Goal: Information Seeking & Learning: Find contact information

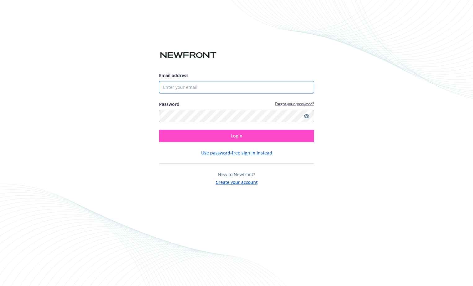
type input "[EMAIL_ADDRESS][DOMAIN_NAME]"
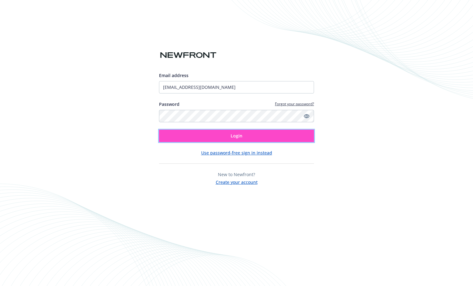
click at [241, 134] on span "Login" at bounding box center [236, 136] width 12 height 6
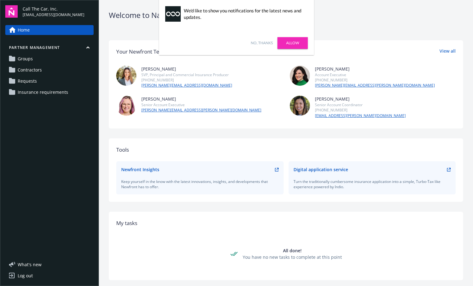
click at [290, 43] on link "Allow" at bounding box center [292, 43] width 30 height 12
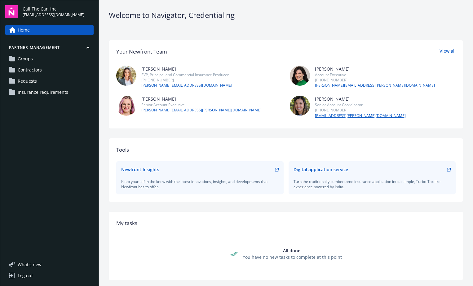
click at [29, 58] on span "Groups" at bounding box center [25, 59] width 15 height 10
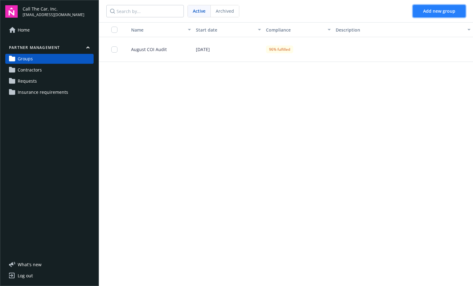
click at [433, 10] on span "Add new group" at bounding box center [439, 11] width 32 height 6
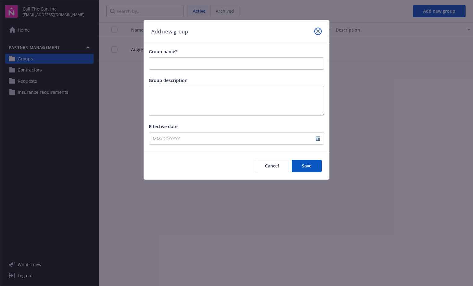
click at [317, 31] on icon "close" at bounding box center [318, 31] width 4 height 4
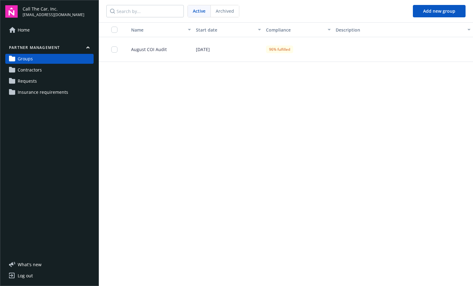
click at [53, 66] on link "Contractors" at bounding box center [49, 70] width 88 height 10
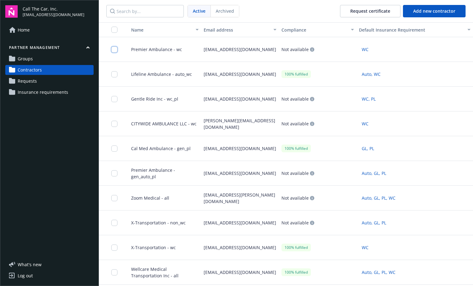
click at [116, 50] on input "checkbox" at bounding box center [114, 49] width 6 height 6
click at [113, 47] on input "checkbox" at bounding box center [114, 49] width 6 height 6
click at [27, 57] on span "Groups" at bounding box center [25, 59] width 15 height 10
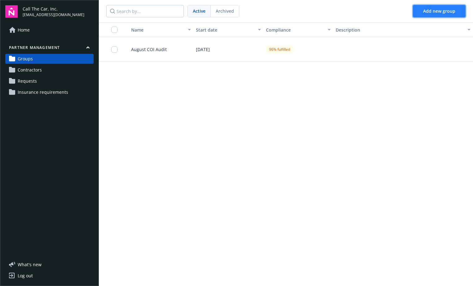
click at [429, 11] on span "Add new group" at bounding box center [439, 11] width 32 height 6
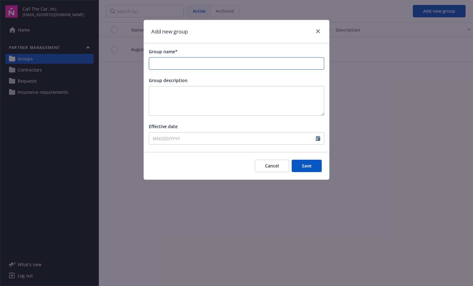
click at [180, 62] on input "Group name*" at bounding box center [236, 64] width 175 height 12
drag, startPoint x: 188, startPoint y: 65, endPoint x: 141, endPoint y: 68, distance: 47.8
click at [141, 68] on div "Add new group Group name* September Group description Effective date Cancel Save" at bounding box center [236, 143] width 473 height 286
type input "September"
click at [274, 164] on button "Cancel" at bounding box center [272, 166] width 34 height 12
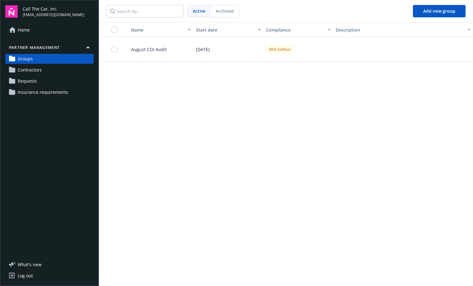
click at [200, 7] on div "Active" at bounding box center [199, 11] width 23 height 12
click at [24, 67] on span "Contractors" at bounding box center [30, 70] width 24 height 10
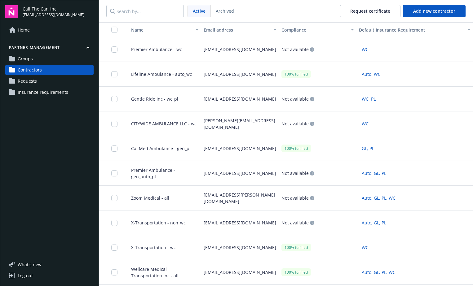
click at [161, 29] on div "Name" at bounding box center [159, 30] width 66 height 7
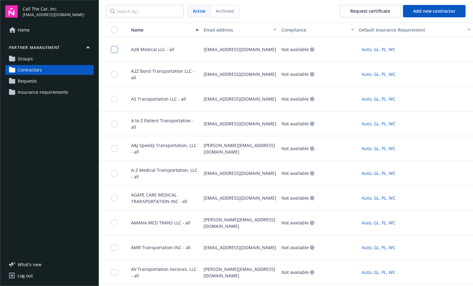
click at [113, 50] on input "checkbox" at bounding box center [114, 49] width 6 height 6
click at [114, 100] on input "checkbox" at bounding box center [114, 99] width 6 height 6
click at [228, 28] on div "Email address" at bounding box center [236, 30] width 66 height 7
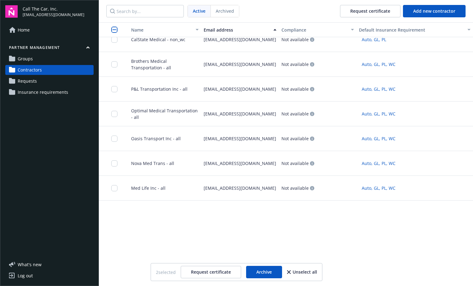
scroll to position [743, 0]
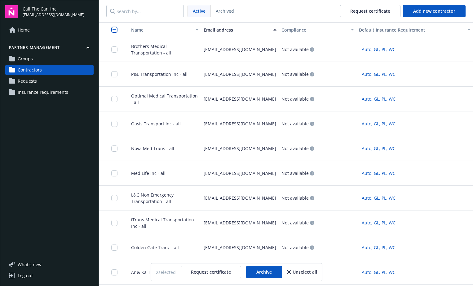
click at [313, 272] on button "Unselect all" at bounding box center [302, 272] width 30 height 12
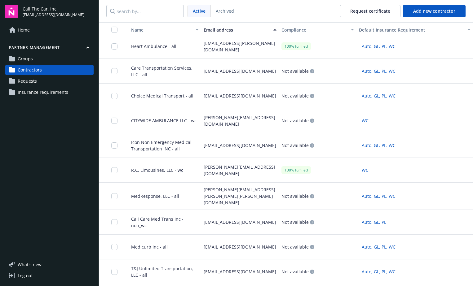
scroll to position [0, 0]
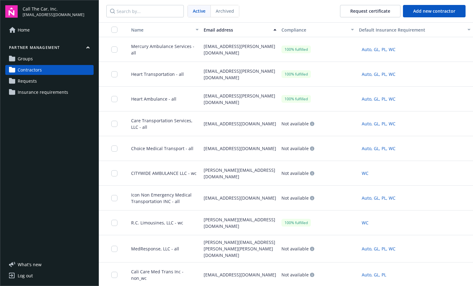
click at [23, 59] on span "Groups" at bounding box center [25, 59] width 15 height 10
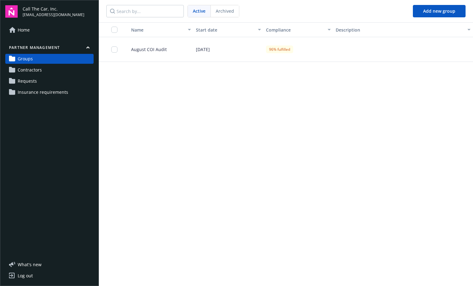
click at [27, 69] on span "Contractors" at bounding box center [30, 70] width 24 height 10
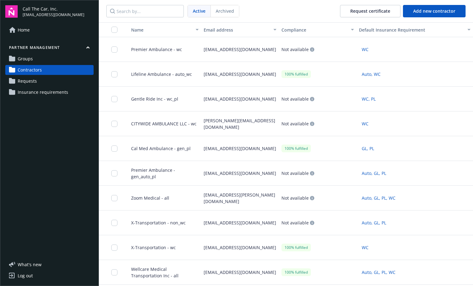
click at [152, 29] on div "Name" at bounding box center [159, 30] width 66 height 7
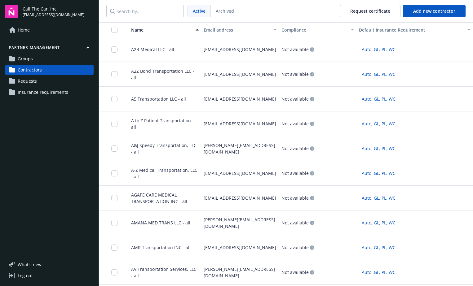
drag, startPoint x: 237, startPoint y: 127, endPoint x: 201, endPoint y: 120, distance: 36.9
click at [201, 120] on div "michelle@preferredtransporationinsurance.com" at bounding box center [239, 123] width 77 height 25
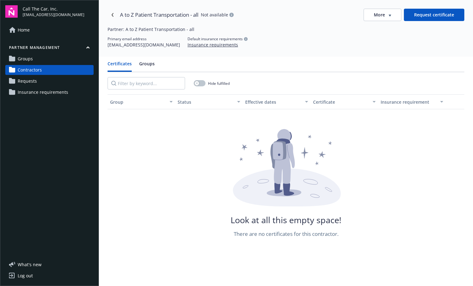
drag, startPoint x: 202, startPoint y: 46, endPoint x: 107, endPoint y: 49, distance: 95.1
click at [107, 49] on div "A to Z Patient Transportation - all Not available More Request certificate Part…" at bounding box center [286, 28] width 374 height 57
copy div "michelle@preferredtransporationinsurance.com"
click at [27, 69] on span "Contractors" at bounding box center [30, 70] width 24 height 10
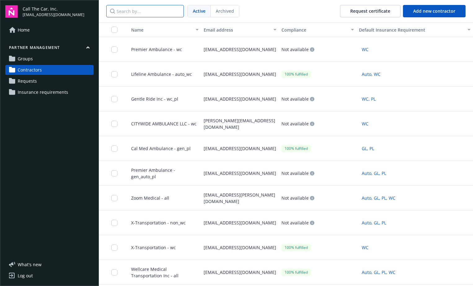
click at [142, 13] on input "Search by..." at bounding box center [144, 11] width 77 height 12
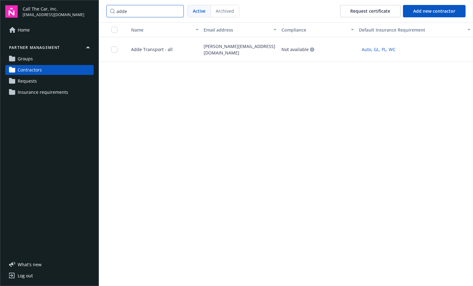
type input "adde"
click at [148, 50] on span "Adde Transport - all" at bounding box center [149, 49] width 46 height 7
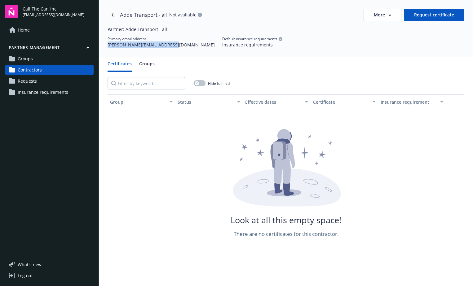
drag, startPoint x: 180, startPoint y: 45, endPoint x: 106, endPoint y: 46, distance: 73.7
click at [106, 46] on div "Adde Transport - all Not available More Request certificate Partner: Adde Trans…" at bounding box center [286, 28] width 374 height 57
copy div "rosemary@rosemaryshannon.com"
click at [30, 57] on span "Groups" at bounding box center [25, 59] width 15 height 10
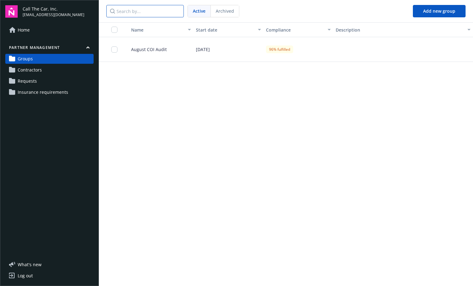
click at [122, 12] on input "Search by..." at bounding box center [144, 11] width 77 height 12
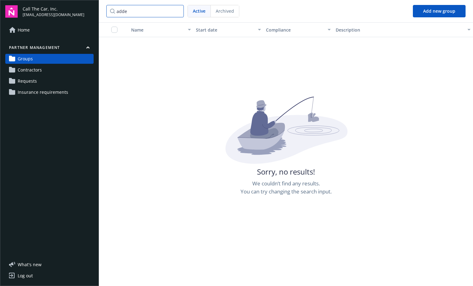
type input "adde"
click at [47, 68] on link "Contractors" at bounding box center [49, 70] width 88 height 10
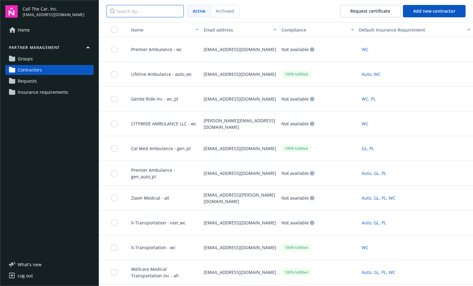
click at [132, 12] on input "Search by..." at bounding box center [144, 11] width 77 height 12
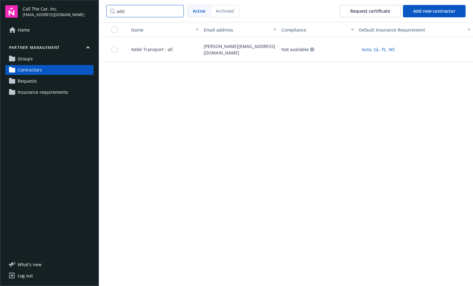
type input "add"
click at [142, 51] on span "Adde Transport - all" at bounding box center [149, 49] width 46 height 7
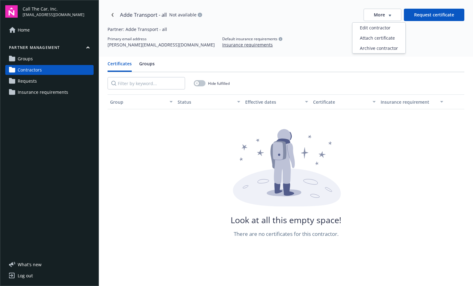
click at [388, 15] on icon "button" at bounding box center [389, 16] width 2 height 2
click at [374, 28] on div "Edit contractor" at bounding box center [378, 28] width 53 height 10
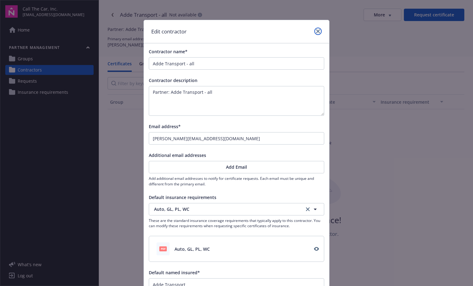
click at [316, 29] on icon "close" at bounding box center [318, 31] width 4 height 4
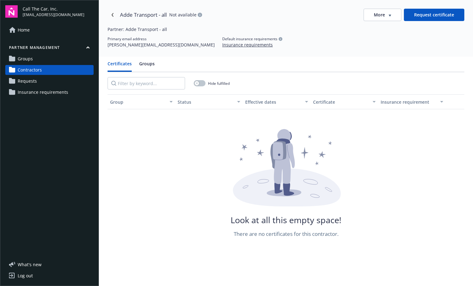
click at [37, 57] on link "Groups" at bounding box center [49, 59] width 88 height 10
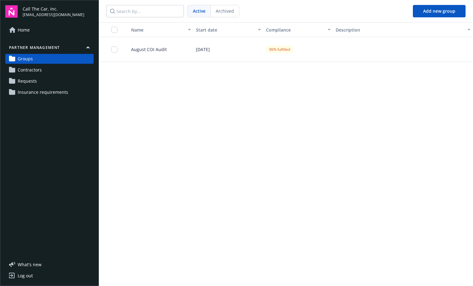
click at [42, 67] on link "Contractors" at bounding box center [49, 70] width 88 height 10
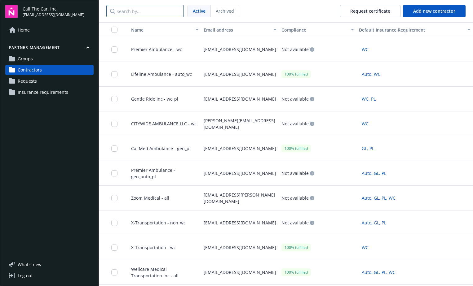
click at [130, 14] on input "Search by..." at bounding box center [144, 11] width 77 height 12
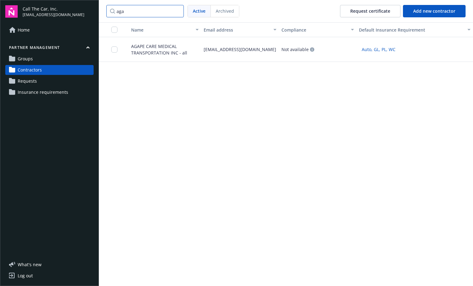
type input "aga"
click at [163, 48] on span "AGAPE CARE MEDICAL TRANSPORTATION INC - all" at bounding box center [162, 49] width 72 height 13
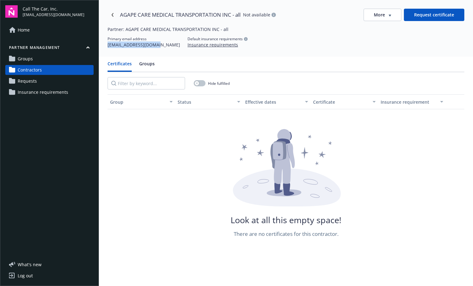
drag, startPoint x: 158, startPoint y: 46, endPoint x: 106, endPoint y: 47, distance: 51.7
click at [106, 47] on div "AGAPE CARE MEDICAL TRANSPORTATION INC - all Not available More Request certific…" at bounding box center [286, 28] width 374 height 57
copy div "rose@lageneralins.com"
click at [145, 85] on input "Filter by keyword..." at bounding box center [145, 83] width 77 height 12
paste input "All City Medical Transportation, Inc."
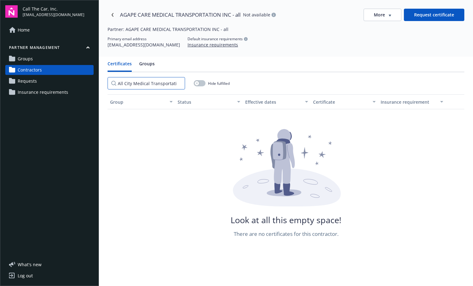
scroll to position [0, 12]
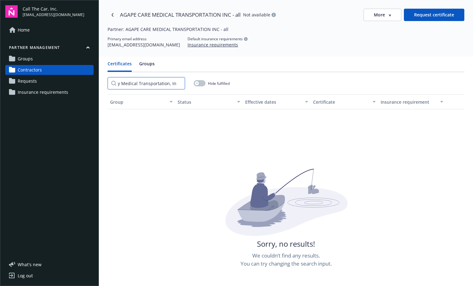
type input "All City Medical Transportation, Inc."
click at [30, 69] on span "Contractors" at bounding box center [30, 70] width 24 height 10
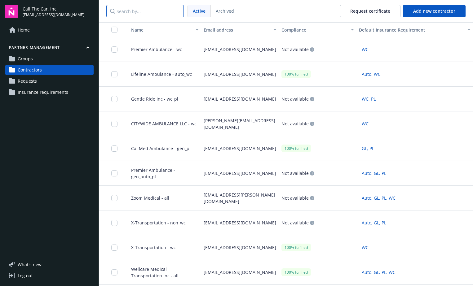
click at [133, 11] on input "Search by..." at bounding box center [144, 11] width 77 height 12
paste input "All City Medical Transportation, Inc."
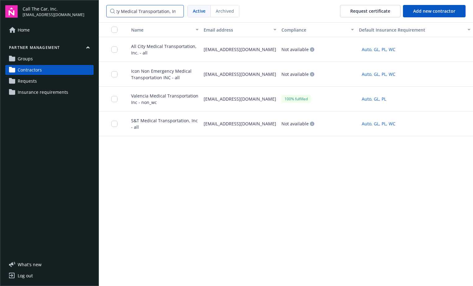
scroll to position [0, 9]
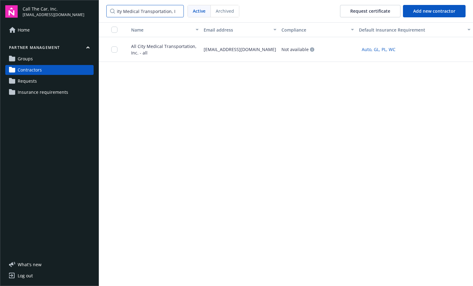
type input "All City Medical Transportation, In"
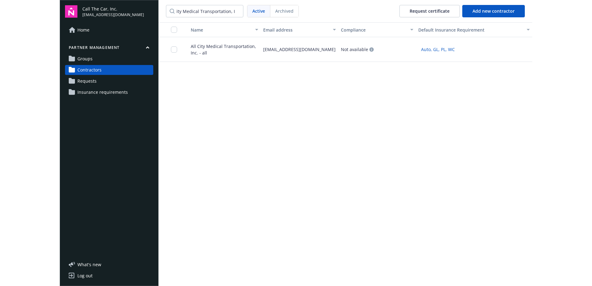
scroll to position [0, 0]
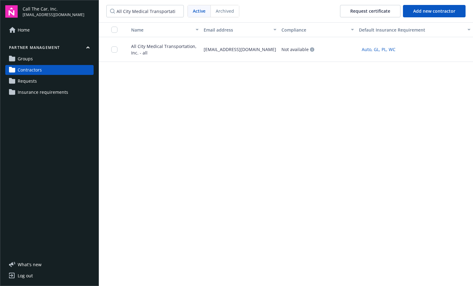
click at [166, 46] on span "All City Medical Transportation, Inc. - all" at bounding box center [162, 49] width 72 height 13
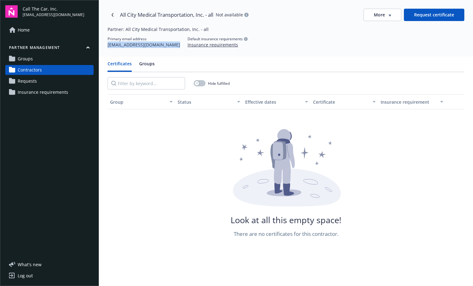
drag, startPoint x: 167, startPoint y: 45, endPoint x: 105, endPoint y: 47, distance: 62.0
click at [105, 47] on div "All City Medical Transportation, Inc. - all Not available More Request certific…" at bounding box center [286, 28] width 374 height 57
copy div "policyservices@jarvisins.com"
click at [114, 16] on link "Navigate back" at bounding box center [112, 15] width 10 height 10
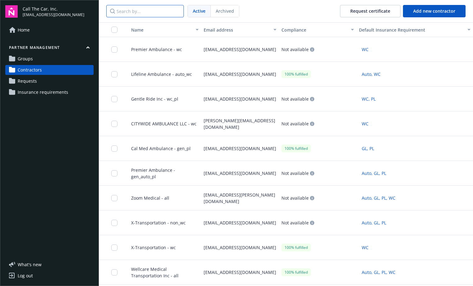
click at [139, 16] on input "Search by..." at bounding box center [144, 11] width 77 height 12
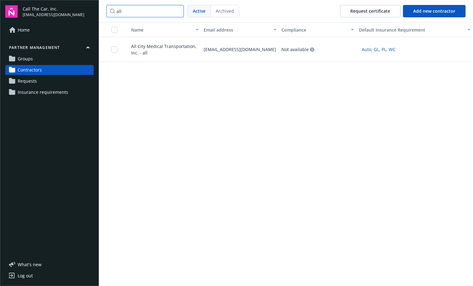
type input "all"
click at [177, 11] on input "all" at bounding box center [144, 11] width 77 height 12
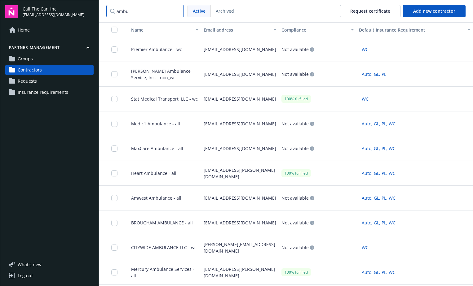
click at [130, 10] on input "ambu" at bounding box center [144, 11] width 77 height 12
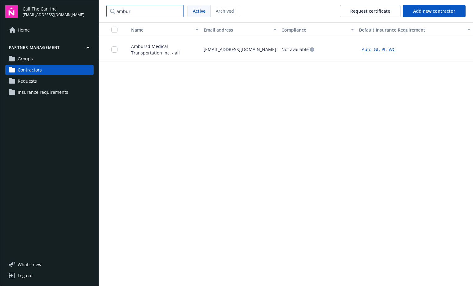
type input "ambur"
click at [153, 47] on span "Ambursd Medical Transportation Inc. - all" at bounding box center [162, 49] width 72 height 13
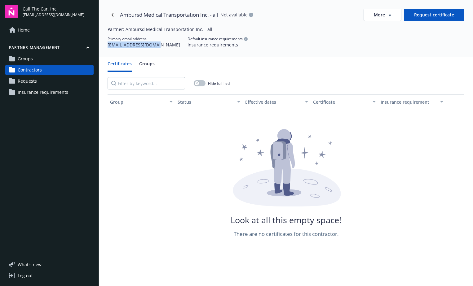
drag, startPoint x: 157, startPoint y: 46, endPoint x: 103, endPoint y: 47, distance: 54.2
click at [103, 47] on div "Ambursd Medical Transportation Inc. - all Not available More Request certificat…" at bounding box center [286, 28] width 374 height 57
copy div "rose@lageneralins.com"
click at [112, 12] on link "Navigate back" at bounding box center [112, 15] width 10 height 10
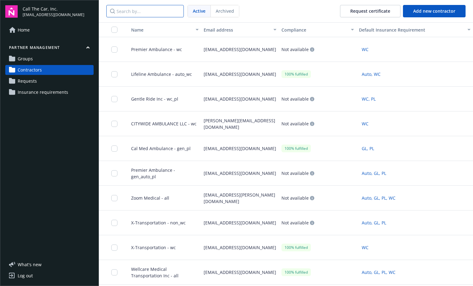
click at [133, 14] on input "Search by..." at bounding box center [144, 11] width 77 height 12
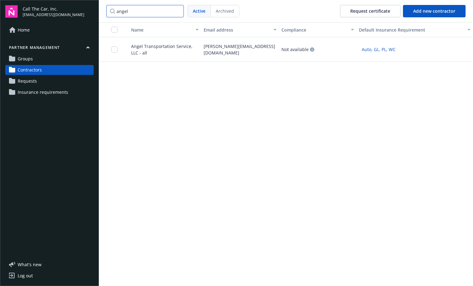
type input "angel"
click at [150, 51] on span "Angel Transportation Service, LLC - all" at bounding box center [162, 49] width 72 height 13
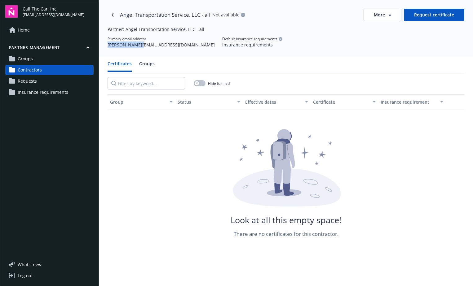
drag, startPoint x: 140, startPoint y: 46, endPoint x: 107, endPoint y: 47, distance: 32.8
click at [107, 47] on div "Angel Transportation Service, LLC - all Not available More Request certificate …" at bounding box center [286, 28] width 374 height 57
copy div "craig@boia.net"
click at [112, 16] on icon "Navigate back" at bounding box center [113, 15] width 4 height 4
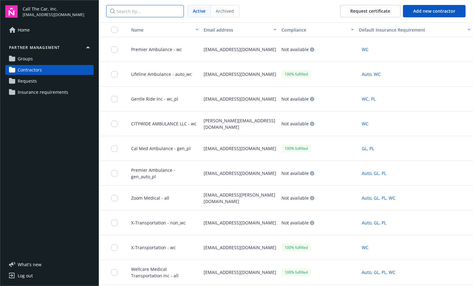
click at [135, 12] on input "Search by..." at bounding box center [144, 11] width 77 height 12
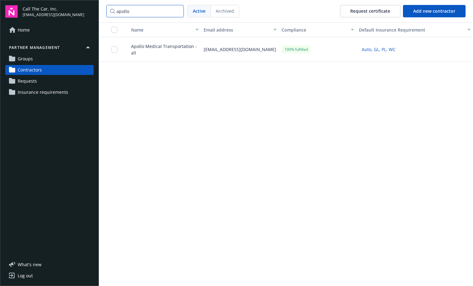
type input "apollo"
click at [159, 50] on span "Apollo Medical Transportation - all" at bounding box center [162, 49] width 72 height 13
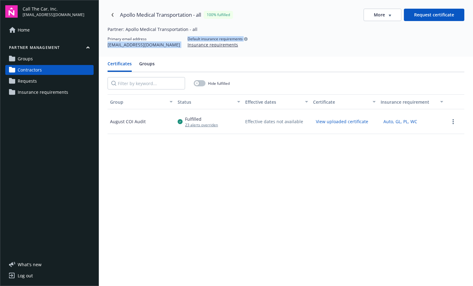
drag, startPoint x: 161, startPoint y: 45, endPoint x: 108, endPoint y: 46, distance: 52.7
click at [108, 46] on div "Primary email address anthonyb@krinsure.net Default insurance requirements Insu…" at bounding box center [285, 42] width 356 height 12
drag, startPoint x: 108, startPoint y: 46, endPoint x: 164, endPoint y: 55, distance: 56.9
click at [166, 55] on div "Apollo Medical Transportation - all 100% fulfilled More Request certificate Par…" at bounding box center [286, 28] width 374 height 57
drag, startPoint x: 158, startPoint y: 46, endPoint x: 105, endPoint y: 48, distance: 52.7
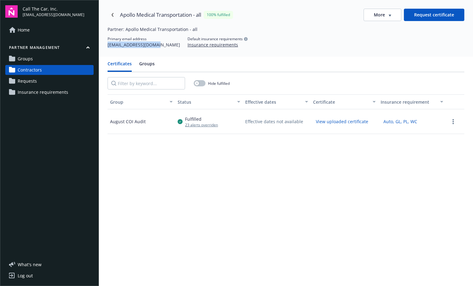
click at [105, 48] on div "Apollo Medical Transportation - all 100% fulfilled More Request certificate Par…" at bounding box center [286, 28] width 374 height 57
copy div "anthonyb@krinsure.net"
click at [111, 12] on link "Navigate back" at bounding box center [112, 15] width 10 height 10
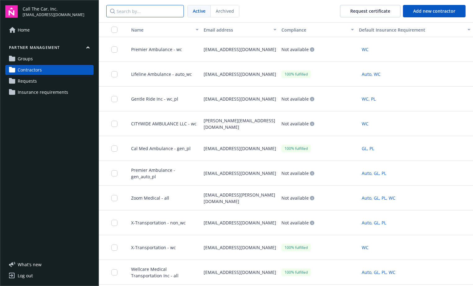
click at [127, 10] on input "Search by..." at bounding box center [144, 11] width 77 height 12
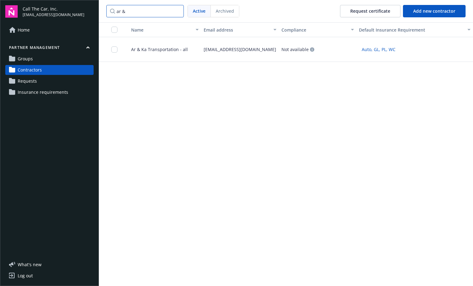
type input "ar &"
click at [148, 52] on span "Ar & Ka Transportation - all" at bounding box center [157, 49] width 62 height 7
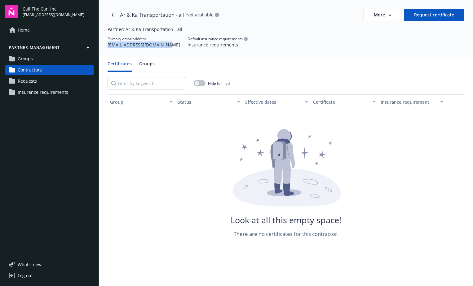
drag, startPoint x: 168, startPoint y: 46, endPoint x: 105, endPoint y: 45, distance: 62.9
click at [105, 45] on div "Ar & Ka Transportation - all Not available More Request certificate Partner: Ar…" at bounding box center [286, 28] width 374 height 57
copy div "amomjyan@allriskplans.com"
click at [113, 14] on icon "Navigate back" at bounding box center [113, 15] width 4 height 4
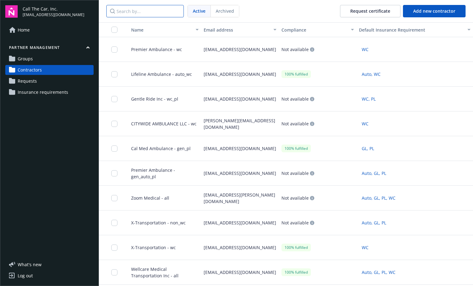
click at [133, 12] on input "Search by..." at bounding box center [144, 11] width 77 height 12
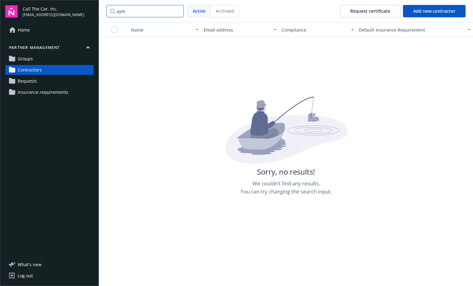
click at [134, 9] on input "aym" at bounding box center [144, 11] width 77 height 12
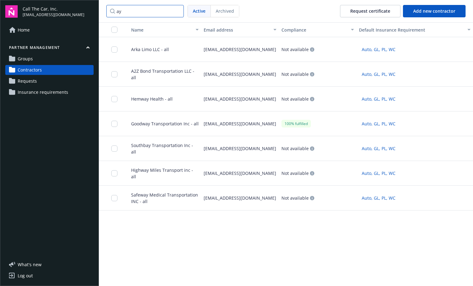
type input "a"
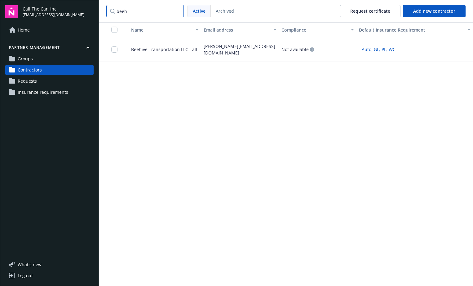
type input "beeh"
click at [152, 48] on span "Beehive Transportation LLC - all" at bounding box center [161, 49] width 71 height 7
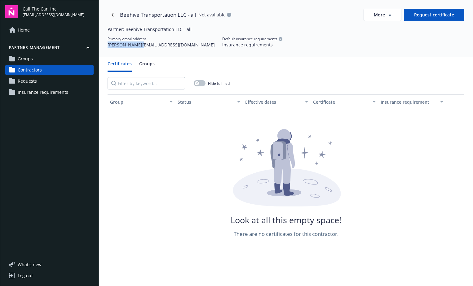
drag, startPoint x: 139, startPoint y: 45, endPoint x: 107, endPoint y: 47, distance: 31.6
click at [107, 47] on div "Beehive Transportation LLC - all Not available More Request certificate Partner…" at bounding box center [286, 28] width 374 height 57
copy div "craig@boia.net"
click at [112, 13] on link "Navigate back" at bounding box center [112, 15] width 10 height 10
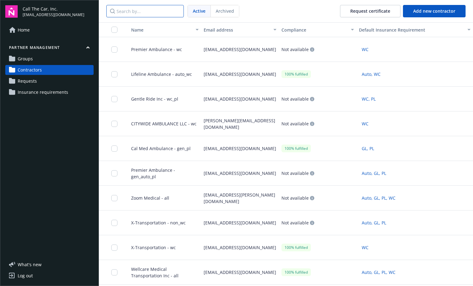
click at [133, 11] on input "Search by..." at bounding box center [144, 11] width 77 height 12
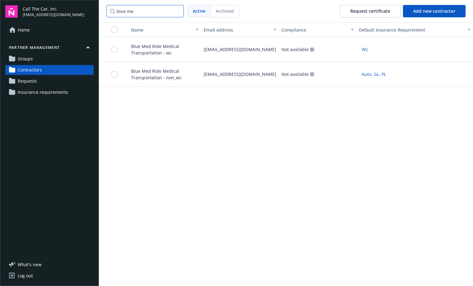
type input "blue me"
drag, startPoint x: 255, startPoint y: 50, endPoint x: 204, endPoint y: 52, distance: 50.8
click at [204, 52] on div "rose@lageneralins.com" at bounding box center [239, 49] width 77 height 25
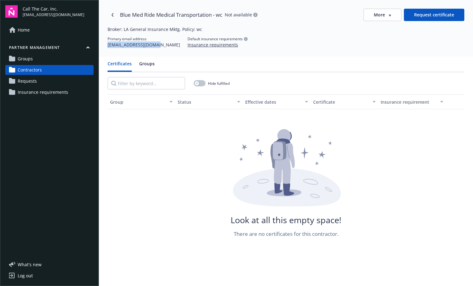
drag, startPoint x: 204, startPoint y: 52, endPoint x: 106, endPoint y: 47, distance: 98.0
click at [106, 47] on div "Blue Med Ride Medical Transportation - wc Not available More Request certificat…" at bounding box center [286, 28] width 374 height 57
copy div "rose@lageneralins.com"
click at [112, 13] on icon "Navigate back" at bounding box center [113, 15] width 4 height 4
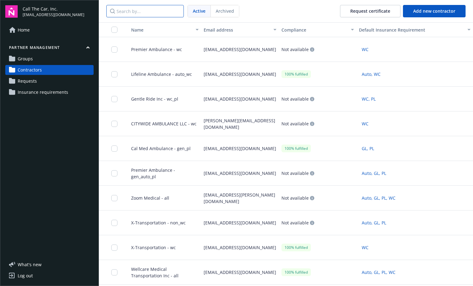
click at [134, 11] on input "Search by..." at bounding box center [144, 11] width 77 height 12
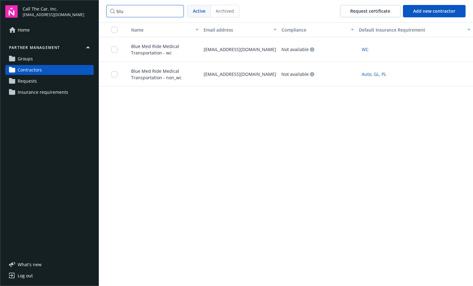
type input "blu"
drag, startPoint x: 263, startPoint y: 74, endPoint x: 203, endPoint y: 73, distance: 60.4
click at [203, 73] on div "policyservices@jarvisins.com" at bounding box center [239, 74] width 77 height 25
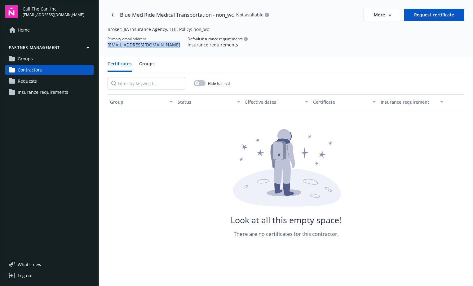
drag, startPoint x: 169, startPoint y: 45, endPoint x: 103, endPoint y: 49, distance: 65.8
click at [103, 49] on div "Blue Med Ride Medical Transportation - non_wc Not available More Request certif…" at bounding box center [286, 28] width 374 height 57
click at [111, 14] on icon "Navigate back" at bounding box center [113, 15] width 4 height 4
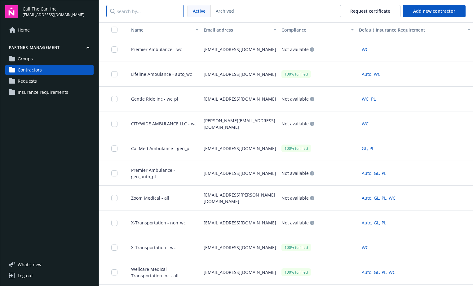
click at [136, 12] on input "Search by..." at bounding box center [144, 11] width 77 height 12
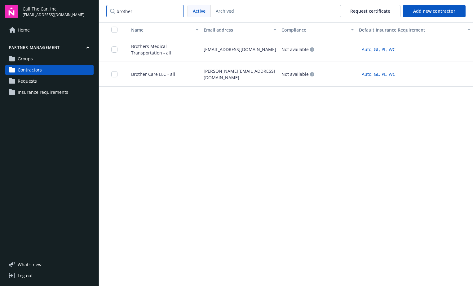
type input "brother"
click at [154, 44] on span "Brothers Medical Transportation - all" at bounding box center [162, 49] width 72 height 13
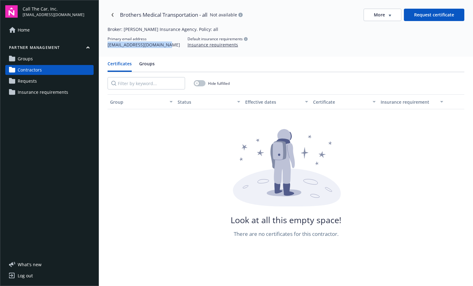
drag, startPoint x: 166, startPoint y: 47, endPoint x: 107, endPoint y: 50, distance: 59.5
click at [107, 50] on div "Brothers Medical Transportation - all Not available More Request certificate Br…" at bounding box center [286, 28] width 374 height 57
click at [112, 14] on icon "Navigate back" at bounding box center [113, 15] width 4 height 4
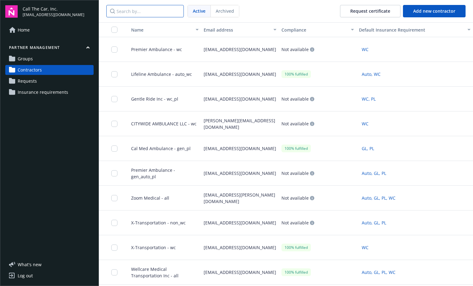
click at [137, 8] on input "Search by..." at bounding box center [144, 11] width 77 height 12
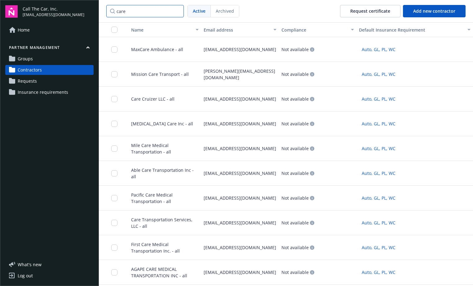
type input "care"
click at [145, 97] on span "Care Cruizer LLC - all" at bounding box center [150, 99] width 48 height 7
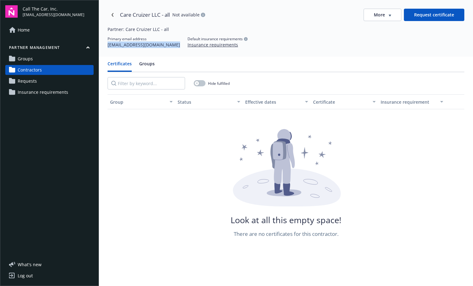
drag, startPoint x: 167, startPoint y: 46, endPoint x: 109, endPoint y: 49, distance: 58.7
click at [109, 49] on div "Care Cruizer LLC - all Not available More Request certificate Partner: Care Cru…" at bounding box center [286, 28] width 374 height 57
click at [116, 12] on link "Navigate back" at bounding box center [112, 15] width 10 height 10
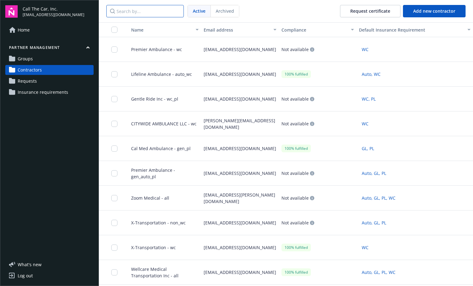
click at [136, 13] on input "Search by..." at bounding box center [144, 11] width 77 height 12
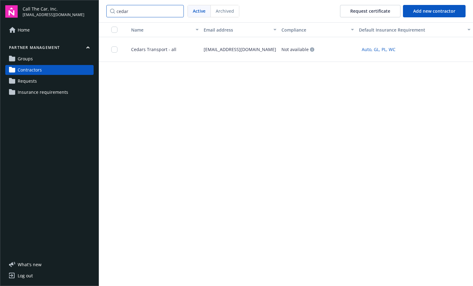
type input "cedar"
click at [150, 50] on span "Cedars Transport - all" at bounding box center [151, 49] width 50 height 7
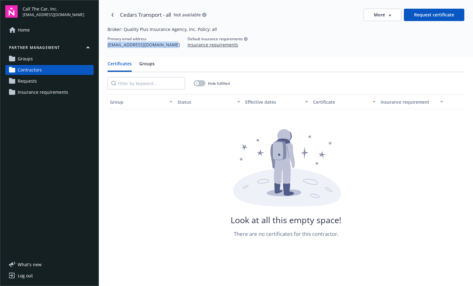
drag, startPoint x: 170, startPoint y: 46, endPoint x: 108, endPoint y: 48, distance: 62.3
click at [108, 48] on div "Cedars Transport - all Not available More Request certificate Broker: Quality P…" at bounding box center [286, 28] width 374 height 57
click at [113, 15] on icon "Navigate back" at bounding box center [113, 15] width 4 height 4
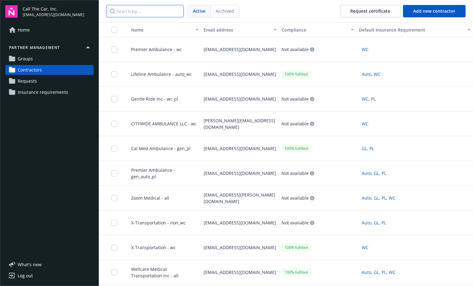
click at [138, 11] on input "Search by..." at bounding box center [144, 11] width 77 height 12
type input "r"
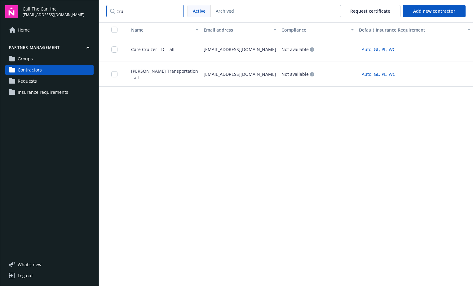
type input "cru"
click at [158, 70] on span "Cruz Maldonado Transportation - all" at bounding box center [162, 74] width 72 height 13
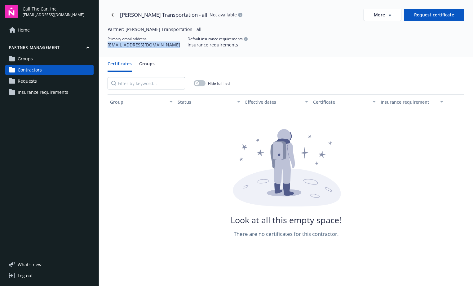
drag, startPoint x: 168, startPoint y: 46, endPoint x: 107, endPoint y: 49, distance: 61.0
click at [107, 49] on div "Cruz Maldonado Transportation - all Not available More Request certificate Part…" at bounding box center [286, 28] width 374 height 57
click at [112, 14] on icon "Navigate back" at bounding box center [113, 15] width 4 height 4
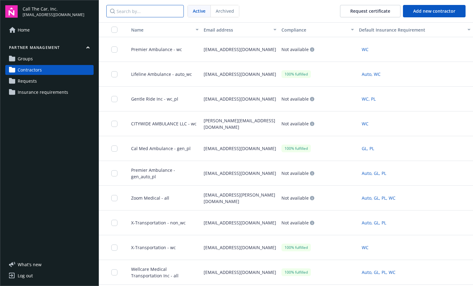
click at [139, 13] on input "Search by..." at bounding box center [144, 11] width 77 height 12
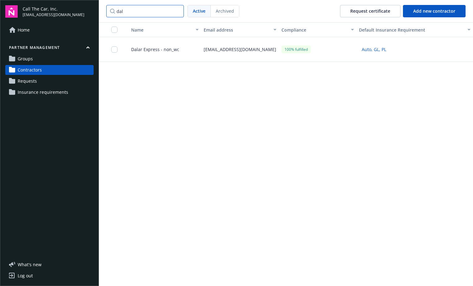
type input "dal"
click at [150, 48] on span "Dalar Express - non_wc" at bounding box center [152, 49] width 53 height 7
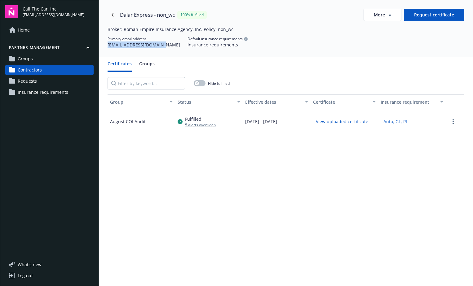
drag, startPoint x: 163, startPoint y: 45, endPoint x: 105, endPoint y: 47, distance: 57.9
click at [105, 47] on div "Dalar Express - non_wc 100% fulfilled More Request certificate Broker: Roman Em…" at bounding box center [286, 28] width 374 height 57
click at [114, 13] on icon "Navigate back" at bounding box center [113, 15] width 4 height 4
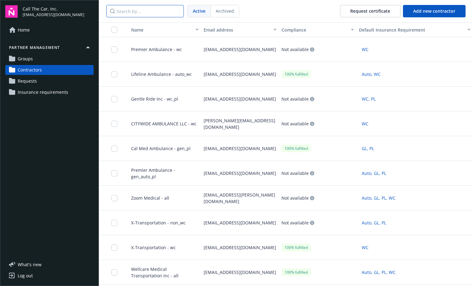
click at [134, 12] on input "Search by..." at bounding box center [144, 11] width 77 height 12
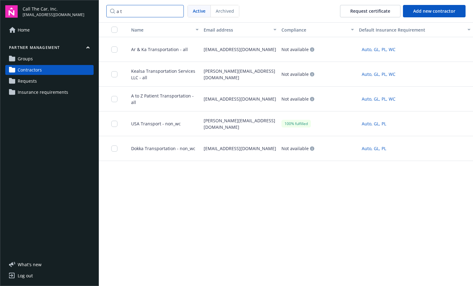
type input "a t"
click at [155, 98] on span "A to Z Patient Transportation - all" at bounding box center [162, 99] width 72 height 13
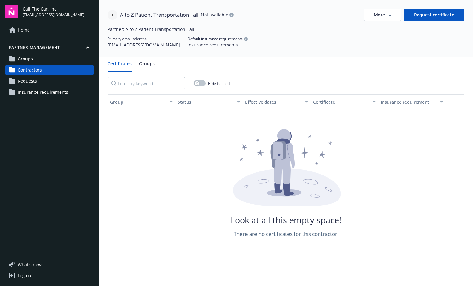
click at [112, 12] on link "Navigate back" at bounding box center [112, 15] width 10 height 10
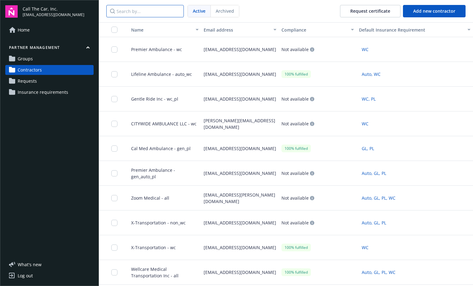
click at [146, 13] on input "Search by..." at bounding box center [144, 11] width 77 height 12
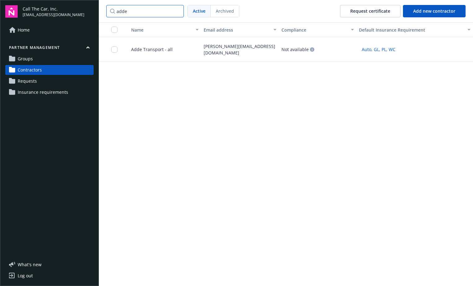
type input "adde"
click at [150, 49] on span "Adde Transport - all" at bounding box center [149, 49] width 46 height 7
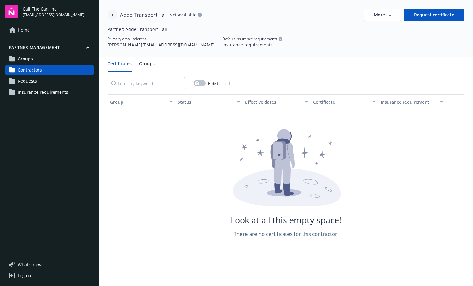
click at [112, 12] on link "Navigate back" at bounding box center [112, 15] width 10 height 10
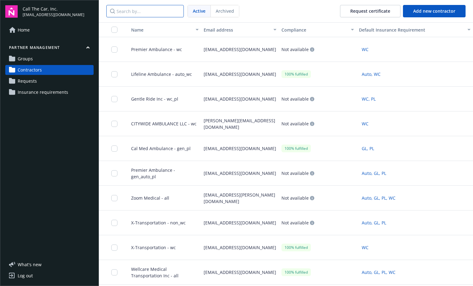
click at [138, 9] on input "Search by..." at bounding box center [144, 11] width 77 height 12
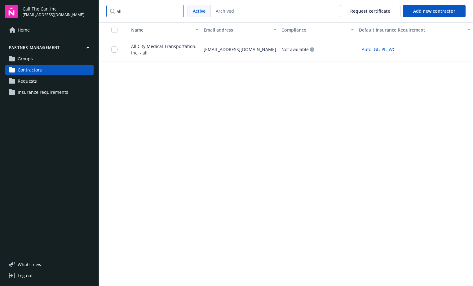
type input "all"
click at [154, 50] on span "All City Medical Transportation, Inc. - all" at bounding box center [162, 49] width 72 height 13
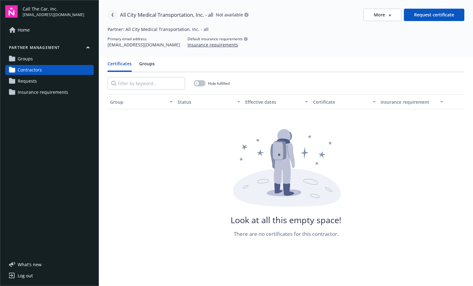
click at [112, 12] on link "Navigate back" at bounding box center [112, 15] width 10 height 10
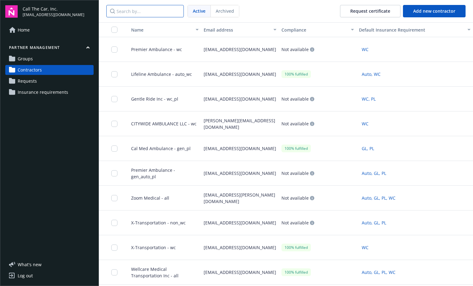
click at [127, 11] on input "Search by..." at bounding box center [144, 11] width 77 height 12
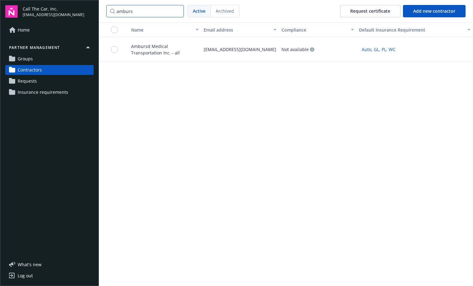
type input "amburs"
click at [143, 52] on span "Ambursd Medical Transportation Inc. - all" at bounding box center [162, 49] width 72 height 13
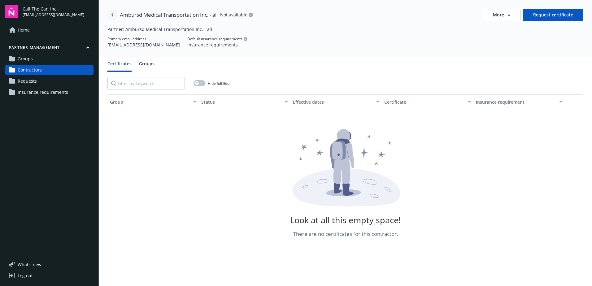
click at [113, 14] on icon "Navigate back" at bounding box center [113, 15] width 4 height 4
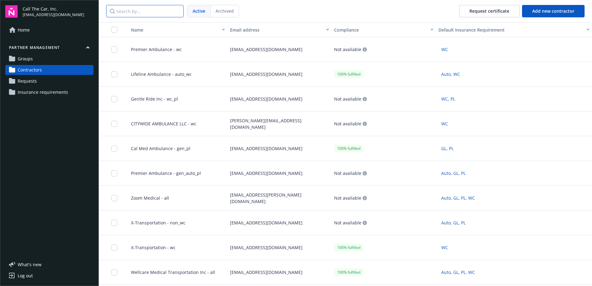
click at [146, 13] on input "Search by..." at bounding box center [144, 11] width 77 height 12
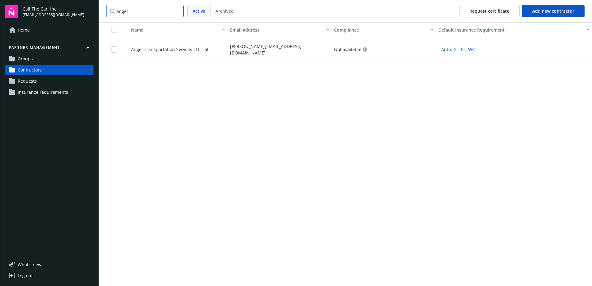
type input "angel"
click at [162, 46] on span "Angel Transportation Service, LLC - all" at bounding box center [168, 49] width 84 height 7
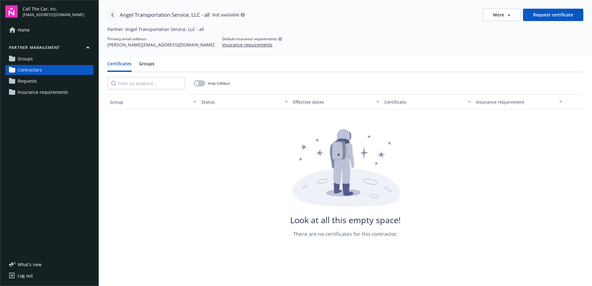
click at [113, 12] on link "Navigate back" at bounding box center [112, 15] width 10 height 10
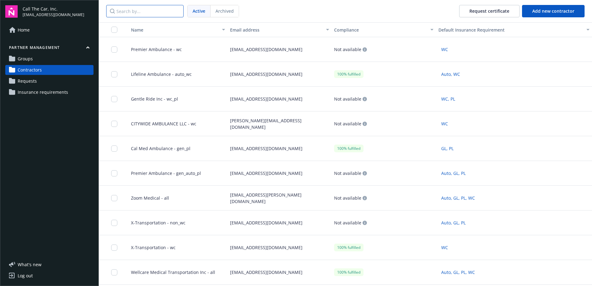
click at [136, 15] on input "Search by..." at bounding box center [144, 11] width 77 height 12
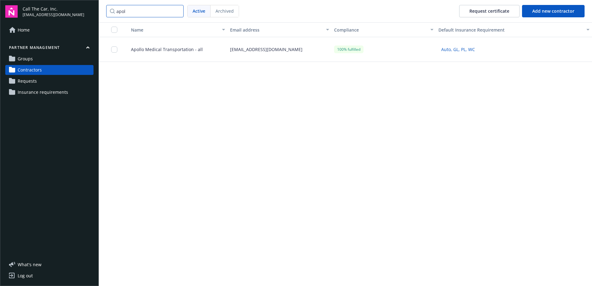
type input "apol"
click at [140, 46] on span "Apollo Medical Transportation - all" at bounding box center [164, 49] width 77 height 7
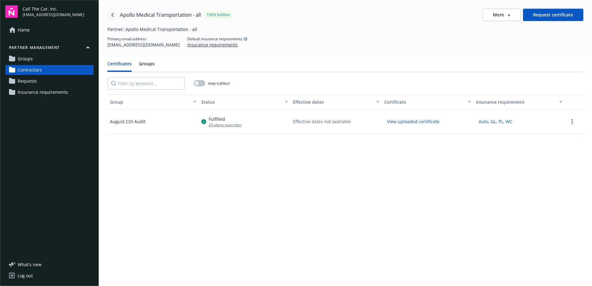
click at [112, 12] on link "Navigate back" at bounding box center [112, 15] width 10 height 10
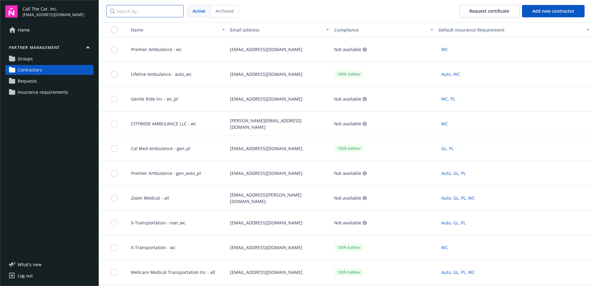
click at [159, 17] on input "Search by..." at bounding box center [144, 11] width 77 height 12
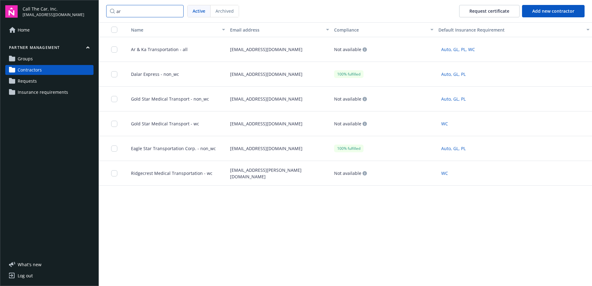
type input "ar"
click at [151, 48] on span "Ar & Ka Transportation - all" at bounding box center [157, 49] width 62 height 7
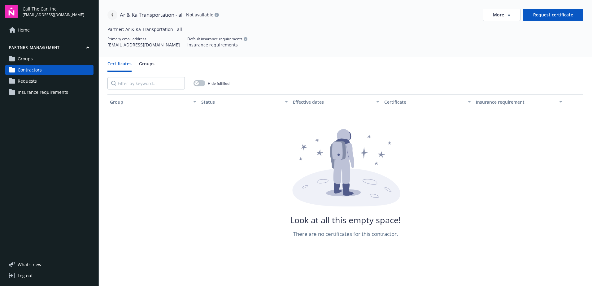
click at [110, 13] on link "Navigate back" at bounding box center [112, 15] width 10 height 10
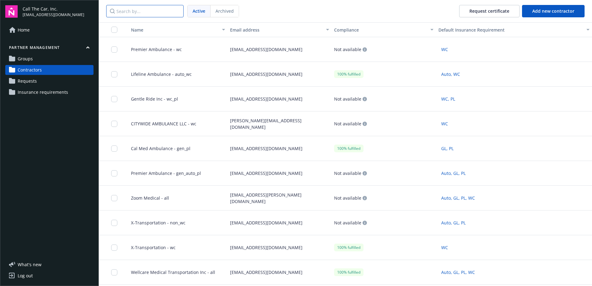
click at [152, 11] on input "Search by..." at bounding box center [144, 11] width 77 height 12
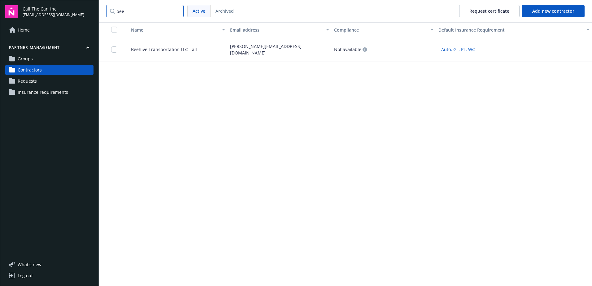
type input "bee"
click at [145, 49] on span "Beehive Transportation LLC - all" at bounding box center [161, 49] width 71 height 7
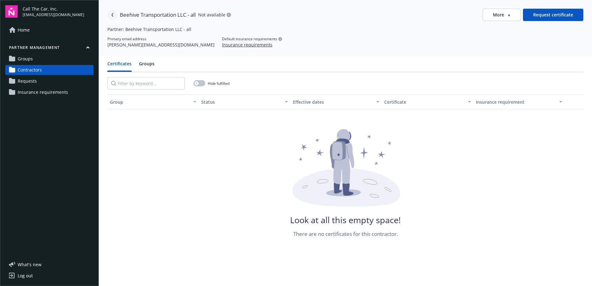
click at [112, 13] on icon "Navigate back" at bounding box center [113, 15] width 4 height 4
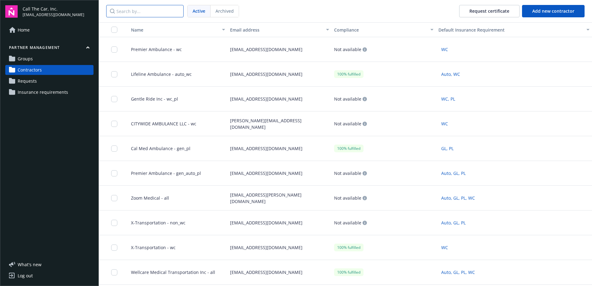
click at [151, 13] on input "Search by..." at bounding box center [144, 11] width 77 height 12
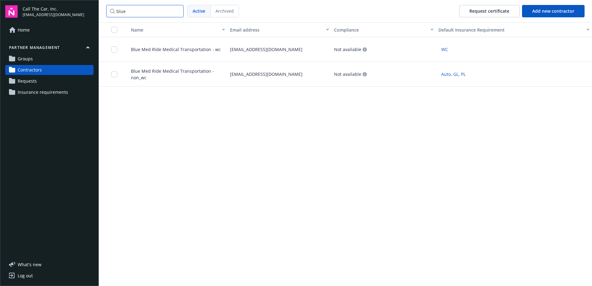
type input "blue"
click at [146, 71] on span "Blue Med Ride Medical Transportation - non_wc" at bounding box center [175, 74] width 99 height 13
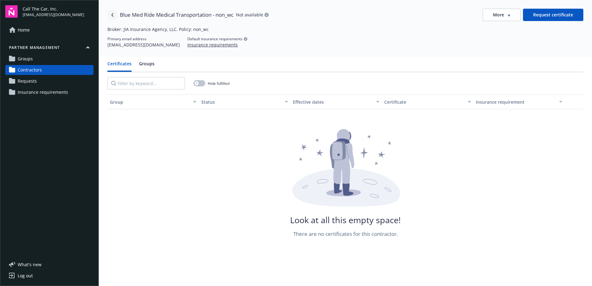
click at [113, 14] on icon "Navigate back" at bounding box center [112, 15] width 2 height 4
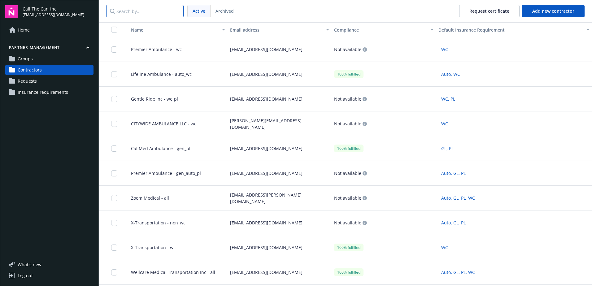
click at [140, 12] on input "Search by..." at bounding box center [144, 11] width 77 height 12
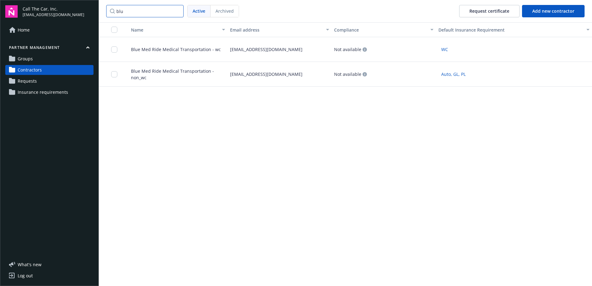
type input "blu"
click at [161, 49] on span "Blue Med Ride Medical Transportation - wc" at bounding box center [173, 49] width 95 height 7
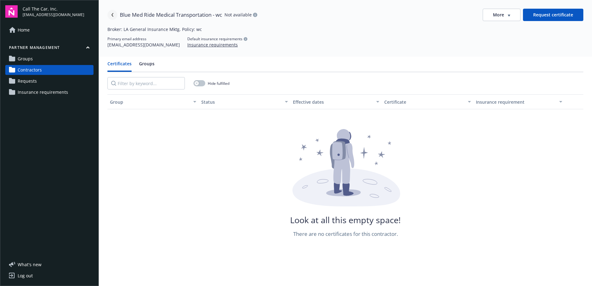
click at [112, 13] on link "Navigate back" at bounding box center [112, 15] width 10 height 10
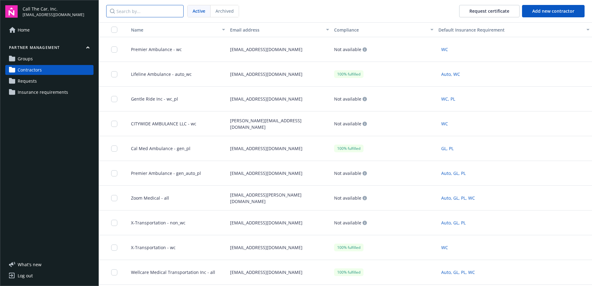
click at [132, 12] on input "Search by..." at bounding box center [144, 11] width 77 height 12
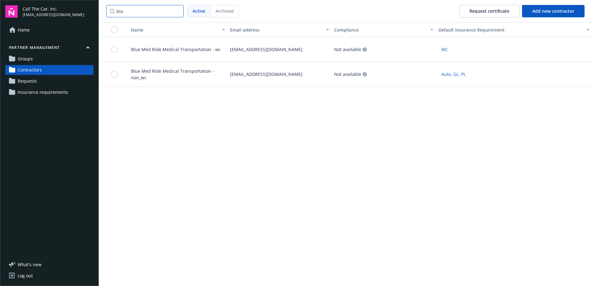
type input "blu"
click at [142, 72] on span "Blue Med Ride Medical Transportation - non_wc" at bounding box center [175, 74] width 99 height 13
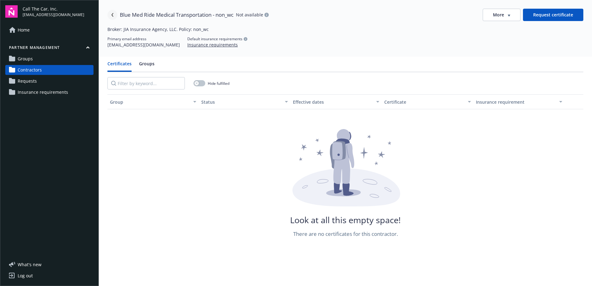
click at [113, 13] on icon "Navigate back" at bounding box center [113, 15] width 4 height 4
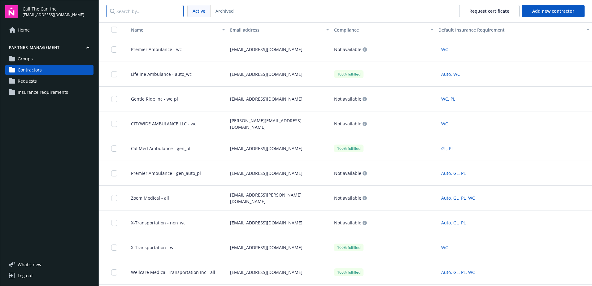
click at [132, 15] on input "Search by..." at bounding box center [144, 11] width 77 height 12
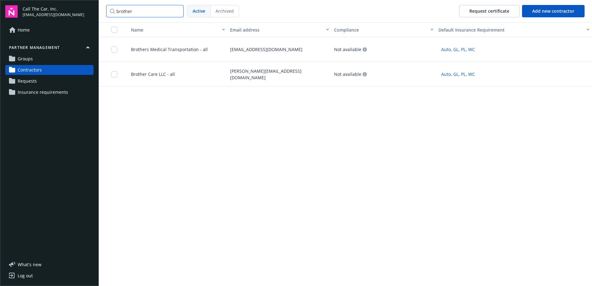
type input "brother"
click at [164, 51] on span "Brothers Medical Transportation - all" at bounding box center [167, 49] width 82 height 7
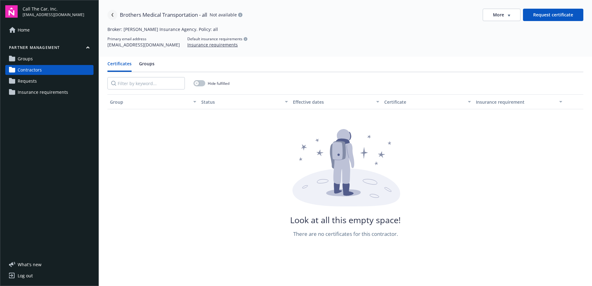
click at [113, 11] on link "Navigate back" at bounding box center [112, 15] width 10 height 10
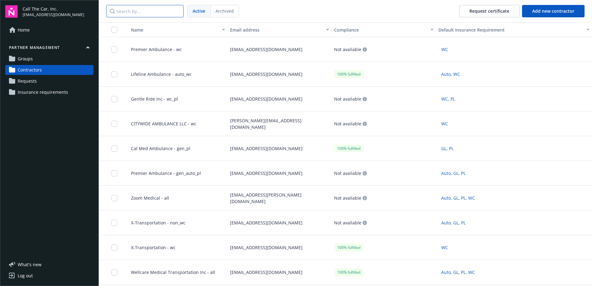
click at [149, 13] on input "Search by..." at bounding box center [144, 11] width 77 height 12
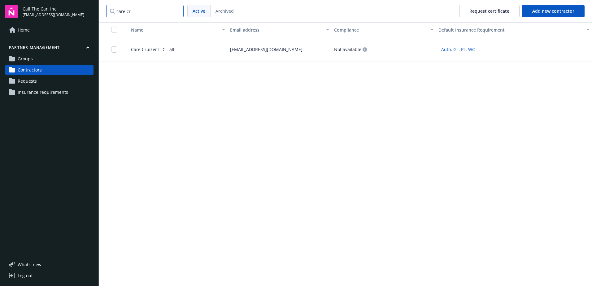
type input "care cr"
click at [149, 47] on span "Care Cruizer LLC - all" at bounding box center [150, 49] width 48 height 7
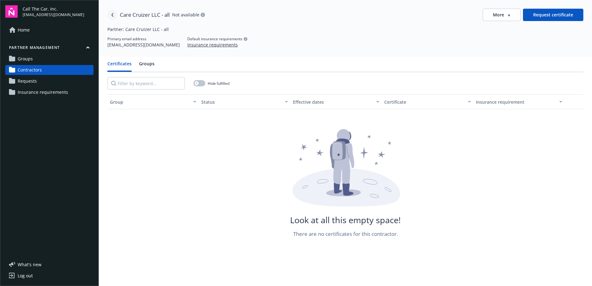
click at [114, 17] on link "Navigate back" at bounding box center [112, 15] width 10 height 10
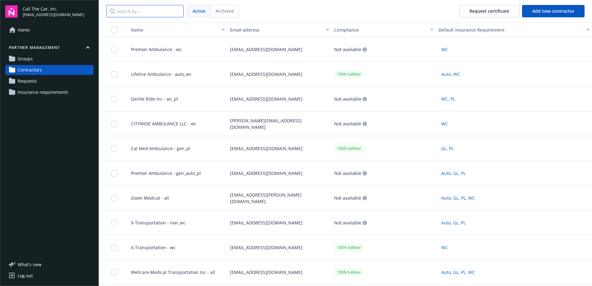
click at [134, 10] on input "Search by..." at bounding box center [144, 11] width 77 height 12
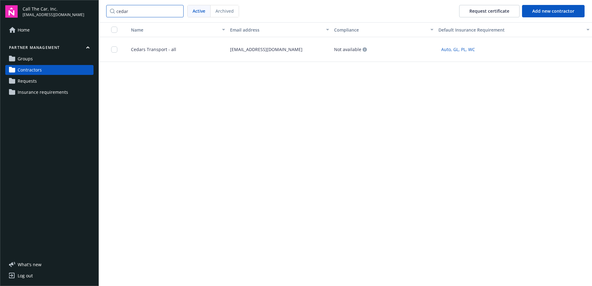
type input "cedar"
click at [145, 44] on div "Cedars Transport - all" at bounding box center [176, 49] width 104 height 25
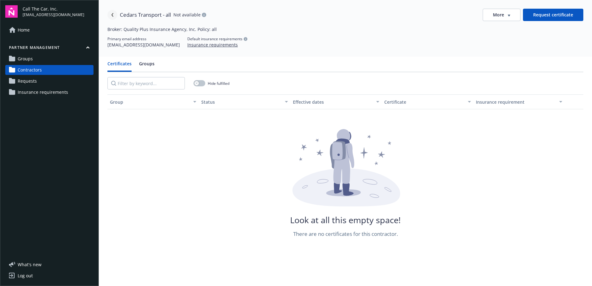
click at [112, 13] on icon "Navigate back" at bounding box center [113, 15] width 4 height 4
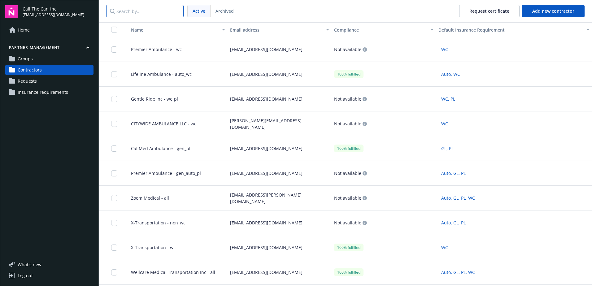
click at [129, 14] on input "Search by..." at bounding box center [144, 11] width 77 height 12
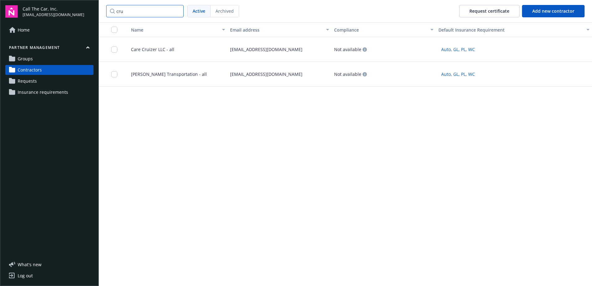
type input "cru"
click at [163, 76] on span "Cruz Maldonado Transportation - all" at bounding box center [166, 74] width 81 height 7
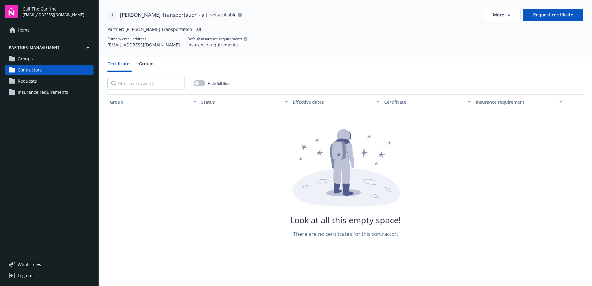
click at [113, 14] on icon "Navigate back" at bounding box center [113, 15] width 4 height 4
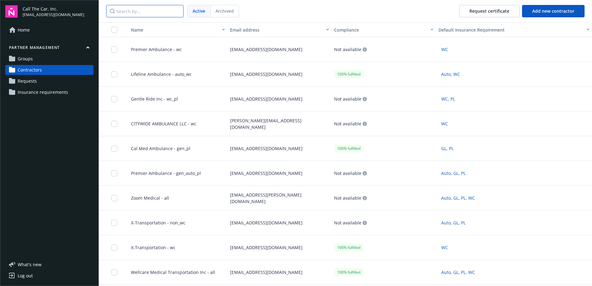
click at [135, 10] on input "Search by..." at bounding box center [144, 11] width 77 height 12
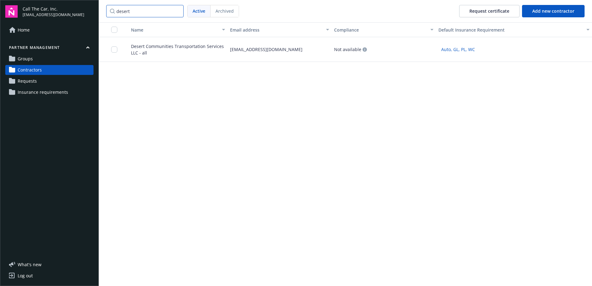
type input "desert"
click at [155, 49] on span "Desert Communities Transportation Services LLC - all" at bounding box center [175, 49] width 99 height 13
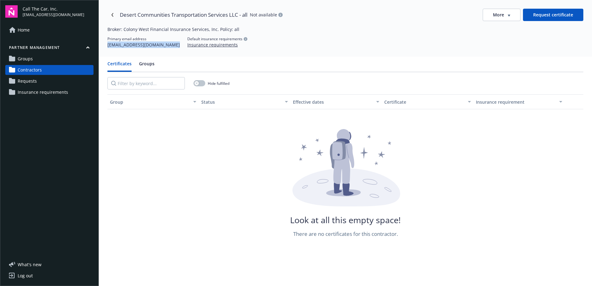
drag, startPoint x: 168, startPoint y: 45, endPoint x: 108, endPoint y: 49, distance: 60.0
click at [108, 49] on div "Desert Communities Transportation Services LLC - all Not available More Request…" at bounding box center [345, 28] width 493 height 57
click at [112, 14] on icon "Navigate back" at bounding box center [112, 15] width 2 height 4
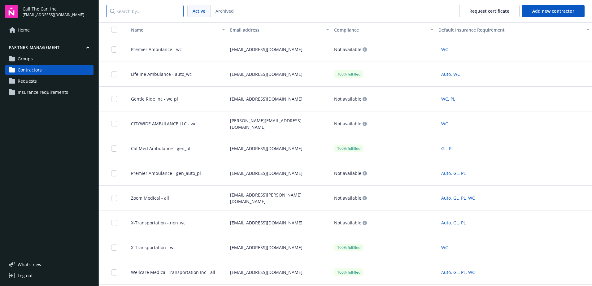
click at [140, 12] on input "Search by..." at bounding box center [144, 11] width 77 height 12
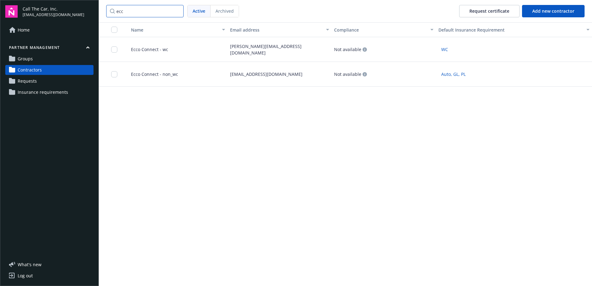
type input "ecc"
click at [149, 48] on span "Ecco Connect - wc" at bounding box center [147, 49] width 42 height 7
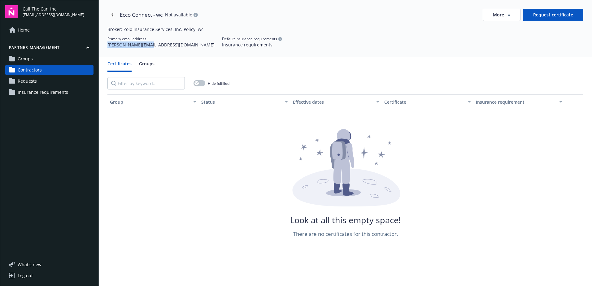
drag, startPoint x: 148, startPoint y: 46, endPoint x: 104, endPoint y: 46, distance: 44.0
click at [104, 46] on div "Ecco Connect - wc Not available More Request certificate Broker: Zolo Insurance…" at bounding box center [345, 28] width 493 height 57
click at [112, 14] on icon "Navigate back" at bounding box center [112, 15] width 2 height 4
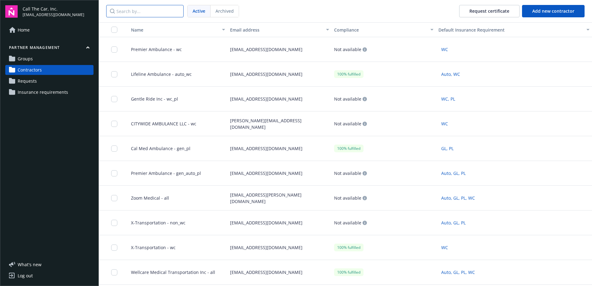
click at [140, 12] on input "Search by..." at bounding box center [144, 11] width 77 height 12
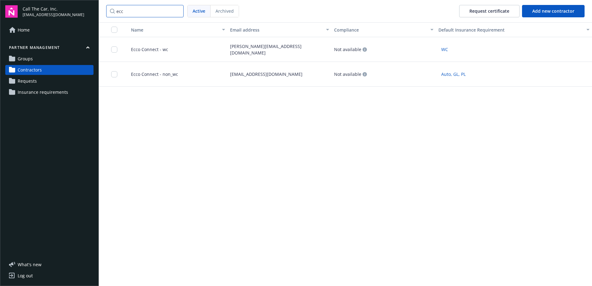
type input "ecc"
click at [154, 75] on span "Ecco Connect - non_wc" at bounding box center [152, 74] width 52 height 7
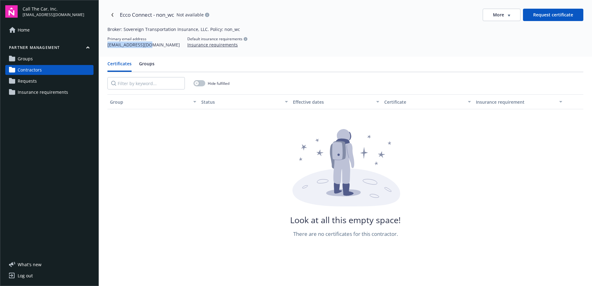
drag, startPoint x: 147, startPoint y: 44, endPoint x: 106, endPoint y: 45, distance: 41.2
click at [106, 45] on div "Ecco Connect - non_wc Not available More Request certificate Broker: Sovereign …" at bounding box center [345, 28] width 493 height 57
click at [114, 12] on link "Navigate back" at bounding box center [112, 15] width 10 height 10
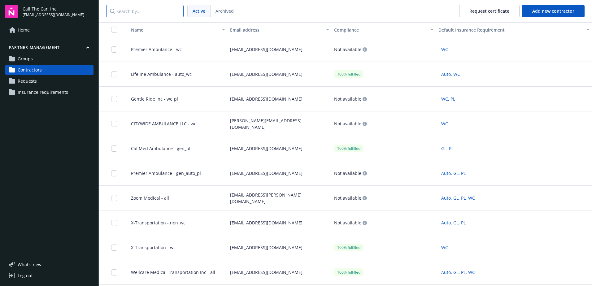
click at [139, 12] on input "Search by..." at bounding box center [144, 11] width 77 height 12
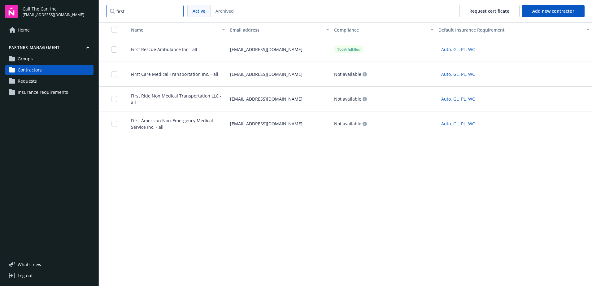
type input "first"
click at [175, 97] on span "First Ride Non Medical Transportation LLC - all" at bounding box center [175, 99] width 99 height 13
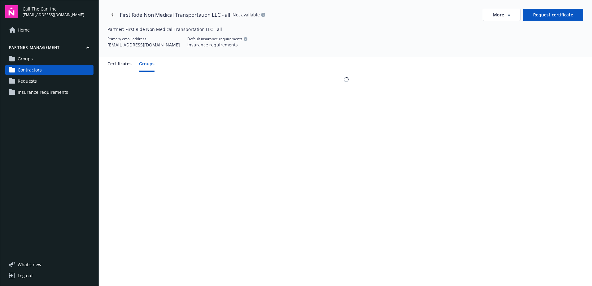
click at [145, 62] on button "Groups" at bounding box center [146, 65] width 15 height 11
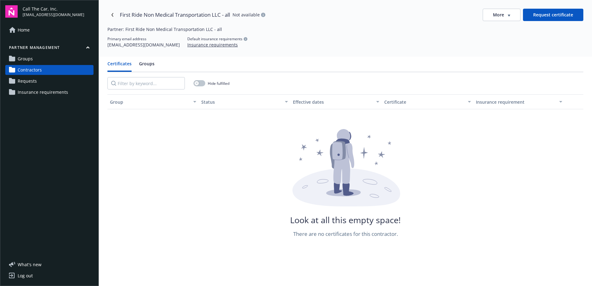
click at [119, 62] on button "Certificates" at bounding box center [119, 65] width 24 height 11
drag, startPoint x: 167, startPoint y: 45, endPoint x: 107, endPoint y: 47, distance: 59.5
click at [107, 47] on div "First Ride Non Medical Transportation LLC - all Not available More Request cert…" at bounding box center [345, 28] width 493 height 57
click at [113, 13] on icon "Navigate back" at bounding box center [112, 15] width 2 height 4
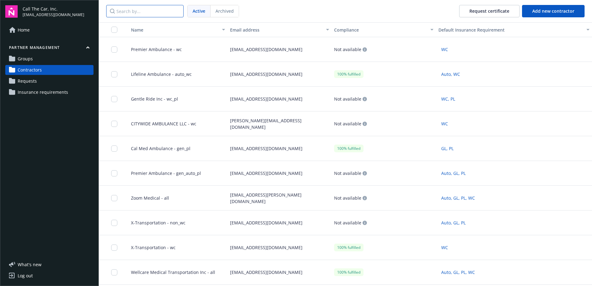
click at [138, 11] on input "Search by..." at bounding box center [144, 11] width 77 height 12
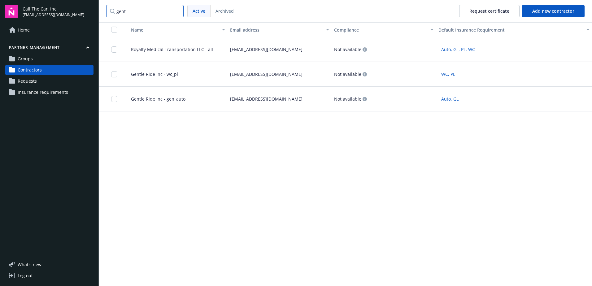
type input "gent"
click at [152, 74] on span "Gentle Ride Inc - wc_pl" at bounding box center [152, 74] width 52 height 7
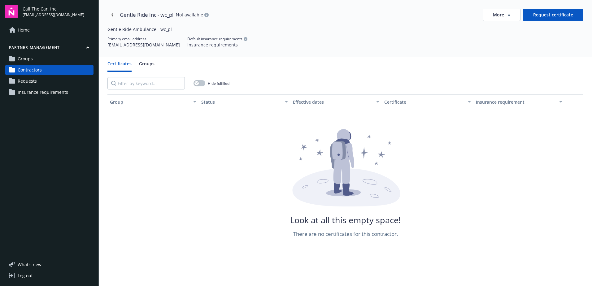
click at [148, 64] on button "Groups" at bounding box center [146, 65] width 15 height 11
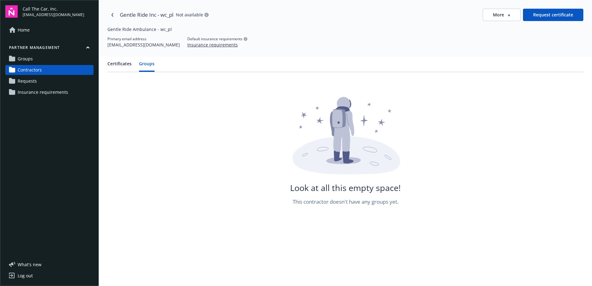
click at [122, 63] on button "Certificates" at bounding box center [119, 65] width 24 height 11
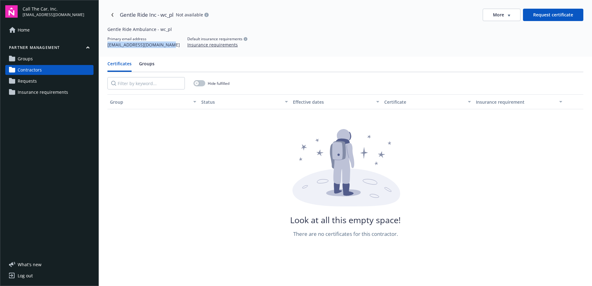
drag, startPoint x: 171, startPoint y: 46, endPoint x: 105, endPoint y: 46, distance: 66.3
click at [105, 46] on div "Gentle Ride Inc - wc_pl Not available More Request certificate Gentle Ride Ambu…" at bounding box center [345, 28] width 493 height 57
click at [113, 13] on icon "Navigate back" at bounding box center [113, 15] width 4 height 4
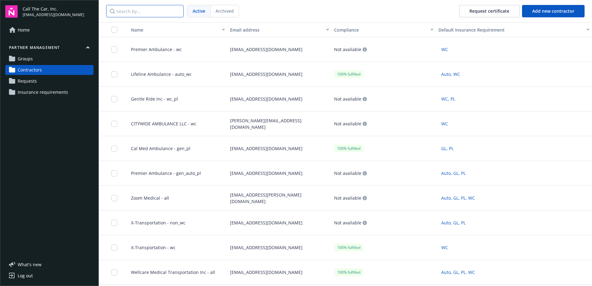
click at [148, 11] on input "Search by..." at bounding box center [144, 11] width 77 height 12
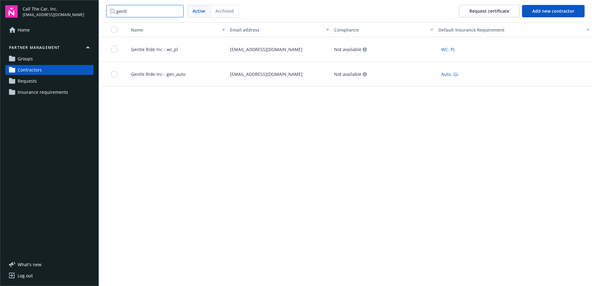
type input "gentl"
click at [171, 75] on span "Gentle Ride Inc - gen_auto" at bounding box center [155, 74] width 59 height 7
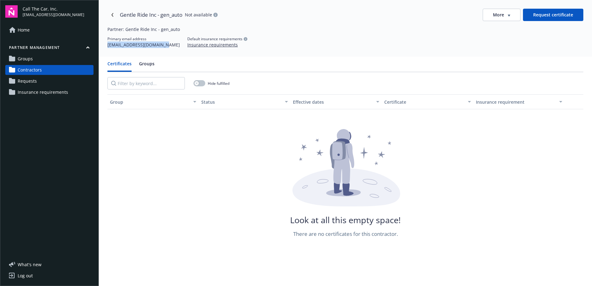
drag, startPoint x: 169, startPoint y: 45, endPoint x: 107, endPoint y: 48, distance: 62.0
click at [107, 48] on div "Gentle Ride Inc - gen_auto Not available More Request certificate Partner: Gent…" at bounding box center [345, 28] width 493 height 57
click at [113, 12] on link "Navigate back" at bounding box center [112, 15] width 10 height 10
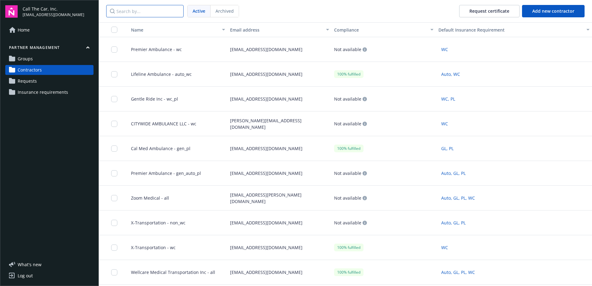
click at [138, 12] on input "Search by..." at bounding box center [144, 11] width 77 height 12
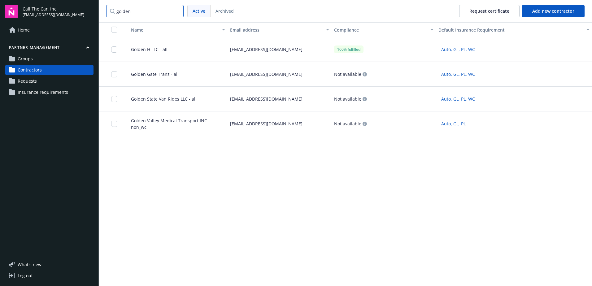
type input "golden"
click at [167, 72] on span "Golden Gate Tranz - all" at bounding box center [152, 74] width 53 height 7
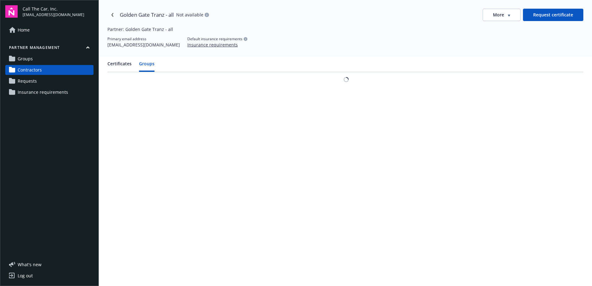
click at [150, 65] on button "Groups" at bounding box center [146, 65] width 15 height 11
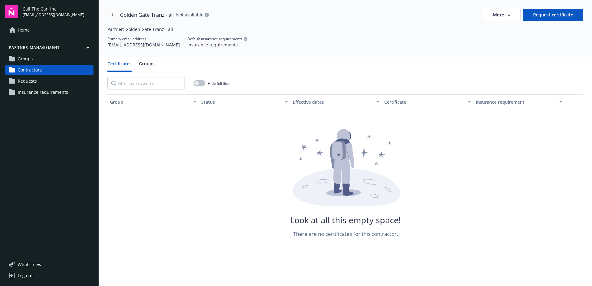
click at [122, 64] on button "Certificates" at bounding box center [119, 65] width 24 height 11
drag, startPoint x: 165, startPoint y: 45, endPoint x: 106, endPoint y: 48, distance: 59.2
click at [106, 48] on div "Golden Gate Tranz - all Not available More Request certificate Partner: Golden …" at bounding box center [345, 28] width 493 height 57
click at [111, 13] on link "Navigate back" at bounding box center [112, 15] width 10 height 10
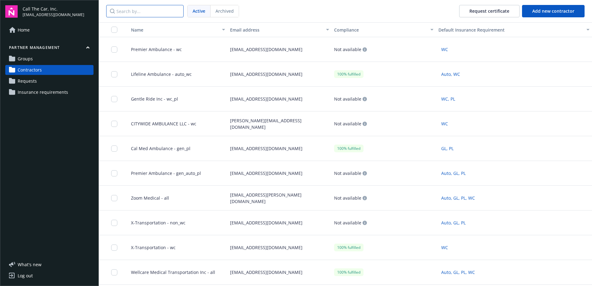
click at [140, 10] on input "Search by..." at bounding box center [144, 11] width 77 height 12
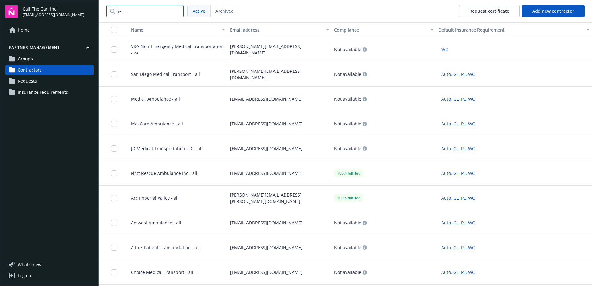
click at [130, 11] on input "he" at bounding box center [144, 11] width 77 height 12
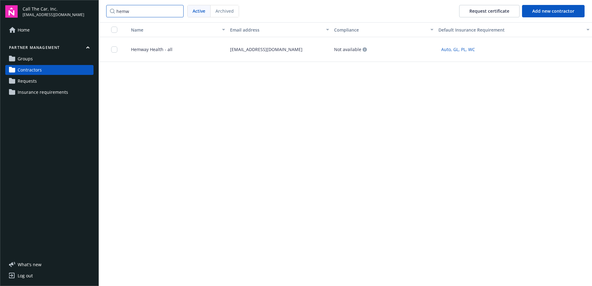
type input "hemw"
click at [147, 52] on span "Hemway Health - all" at bounding box center [149, 49] width 46 height 7
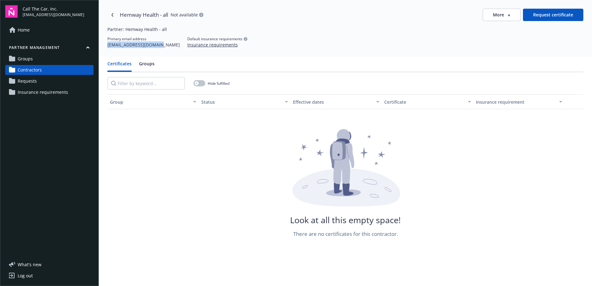
drag, startPoint x: 162, startPoint y: 45, endPoint x: 105, endPoint y: 49, distance: 57.1
click at [105, 49] on div "Hemway Health - all Not available More Request certificate Partner: Hemway Heal…" at bounding box center [345, 28] width 493 height 57
click at [113, 13] on link "Navigate back" at bounding box center [112, 15] width 10 height 10
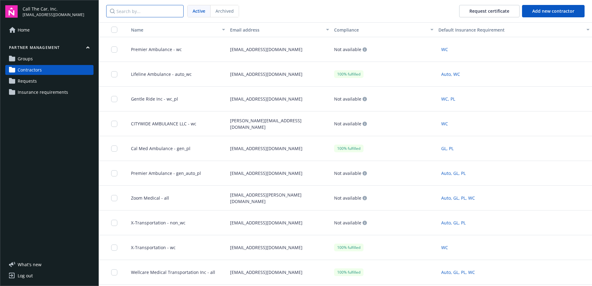
click at [139, 11] on input "Search by..." at bounding box center [144, 11] width 77 height 12
paste input "Maani Transportation"
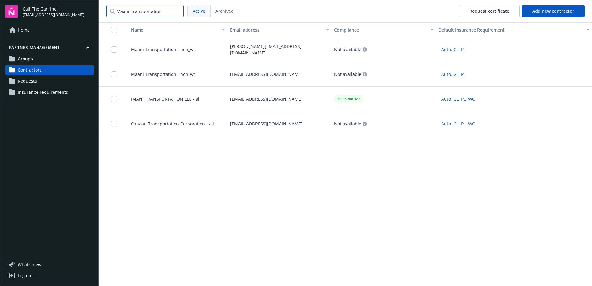
type input "Maani Transportation"
click at [165, 74] on span "Maani Transportation - non_wc" at bounding box center [161, 74] width 70 height 7
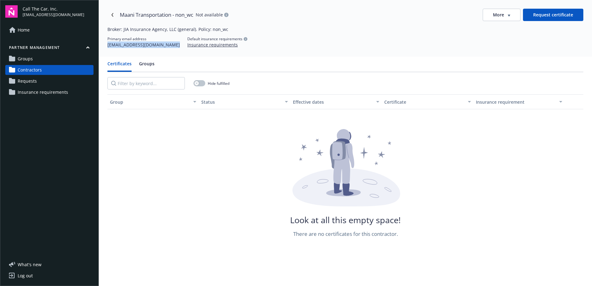
drag, startPoint x: 165, startPoint y: 44, endPoint x: 105, endPoint y: 48, distance: 59.9
click at [105, 48] on div "Maani Transportation - non_wc Not available More Request certificate Broker: JI…" at bounding box center [345, 28] width 493 height 57
click at [112, 16] on icon "Navigate back" at bounding box center [113, 15] width 4 height 4
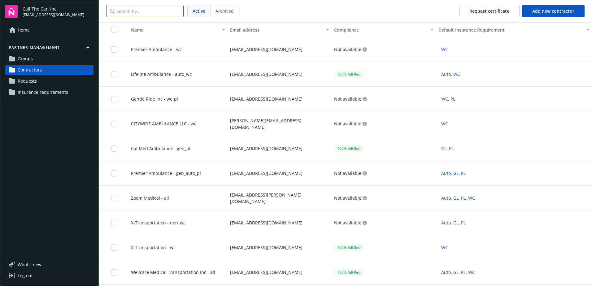
click at [150, 10] on input "Search by..." at bounding box center [144, 11] width 77 height 12
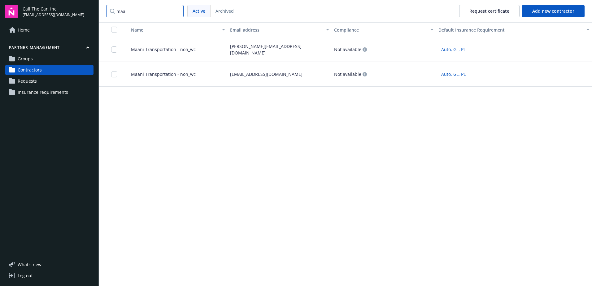
type input "maa"
click at [180, 50] on span "Maani Transportation - non_wc" at bounding box center [161, 49] width 70 height 7
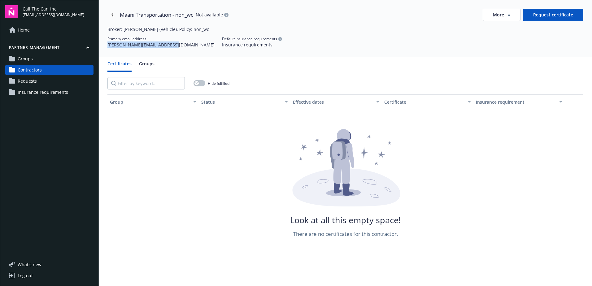
drag, startPoint x: 177, startPoint y: 45, endPoint x: 106, endPoint y: 46, distance: 70.9
click at [106, 46] on div "Maani Transportation - non_wc Not available More Request certificate Broker: Ro…" at bounding box center [345, 28] width 493 height 57
click at [113, 16] on icon "Navigate back" at bounding box center [112, 15] width 2 height 4
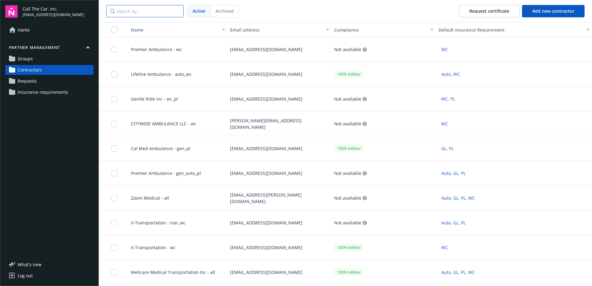
click at [130, 9] on input "Search by..." at bounding box center [144, 11] width 77 height 12
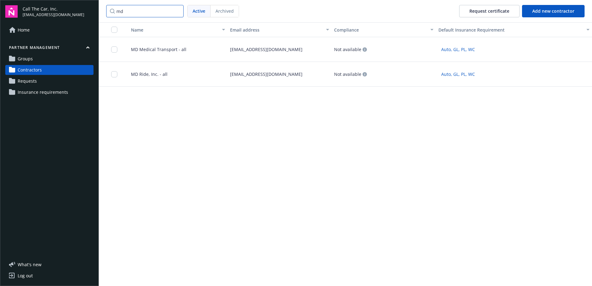
type input "md"
click at [151, 49] on span "MD Medical Transport - all" at bounding box center [156, 49] width 60 height 7
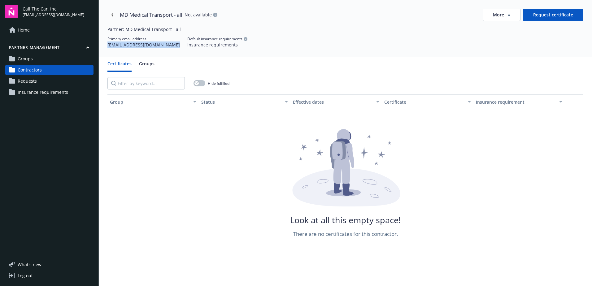
drag, startPoint x: 168, startPoint y: 45, endPoint x: 104, endPoint y: 47, distance: 64.1
click at [104, 47] on div "MD Medical Transport - all Not available More Request certificate Partner: MD M…" at bounding box center [345, 28] width 493 height 57
click at [114, 13] on icon "Navigate back" at bounding box center [113, 15] width 4 height 4
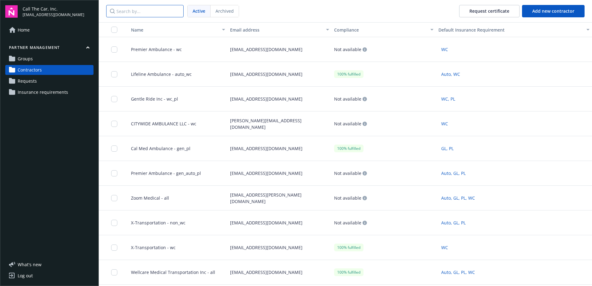
click at [140, 13] on input "Search by..." at bounding box center [144, 11] width 77 height 12
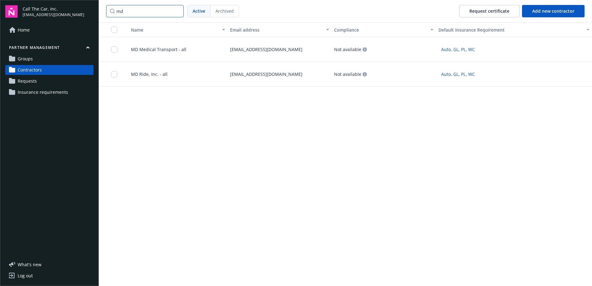
type input "md"
click at [153, 76] on span "MD Ride, Inc. - all" at bounding box center [146, 74] width 41 height 7
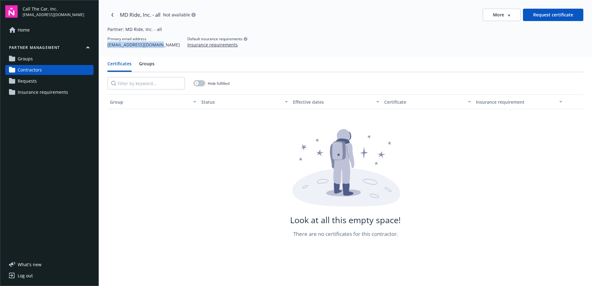
drag, startPoint x: 164, startPoint y: 46, endPoint x: 105, endPoint y: 44, distance: 58.3
click at [105, 44] on div "MD Ride, Inc. - all Not available More Request certificate Partner: MD Ride, In…" at bounding box center [345, 28] width 493 height 57
click at [112, 13] on icon "Navigate back" at bounding box center [113, 15] width 4 height 4
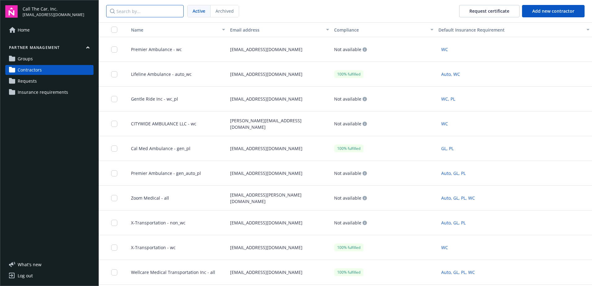
click at [138, 15] on input "Search by..." at bounding box center [144, 11] width 77 height 12
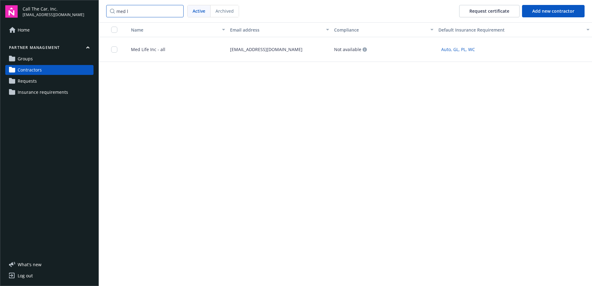
type input "med l"
click at [147, 46] on div "Med Life Inc - all" at bounding box center [176, 49] width 104 height 25
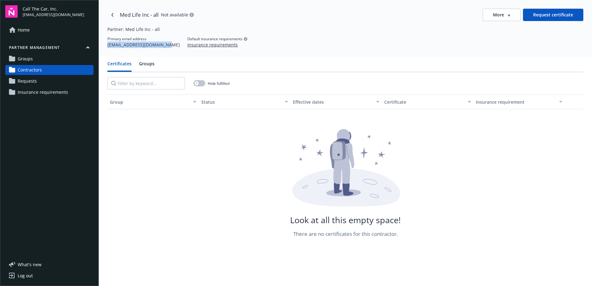
drag, startPoint x: 166, startPoint y: 46, endPoint x: 104, endPoint y: 49, distance: 62.3
click at [104, 49] on div "Med Life Inc - all Not available More Request certificate Partner: Med Life Inc…" at bounding box center [345, 28] width 493 height 57
click at [112, 12] on link "Navigate back" at bounding box center [112, 15] width 10 height 10
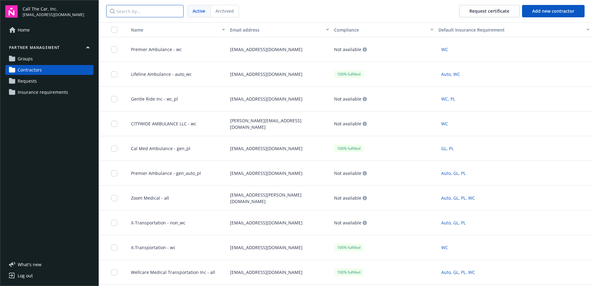
click at [131, 12] on input "Search by..." at bounding box center [144, 11] width 77 height 12
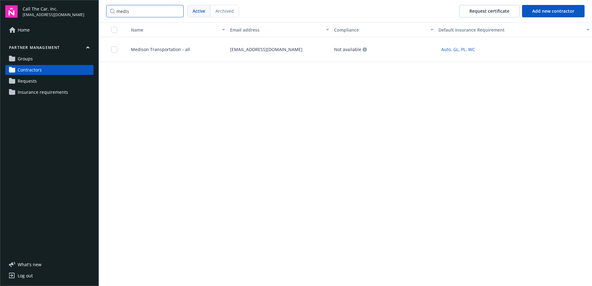
type input "medis"
click at [143, 46] on span "Medison Transportation - all" at bounding box center [158, 49] width 64 height 7
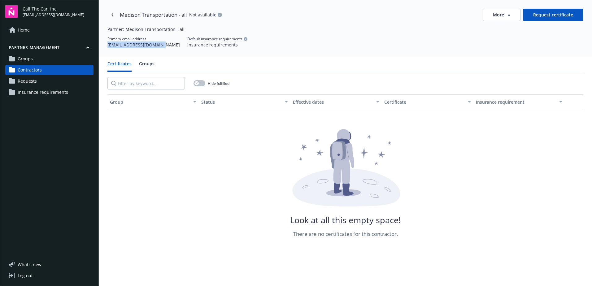
drag, startPoint x: 163, startPoint y: 46, endPoint x: 106, endPoint y: 46, distance: 57.0
click at [106, 46] on div "Medison Transportation - all Not available More Request certificate Partner: Me…" at bounding box center [345, 28] width 493 height 57
click at [112, 14] on icon "Navigate back" at bounding box center [112, 15] width 2 height 4
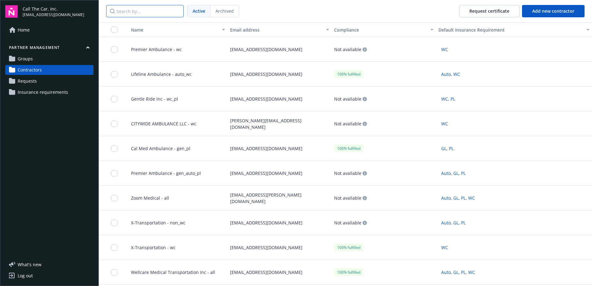
click at [142, 14] on input "Search by..." at bounding box center [144, 11] width 77 height 12
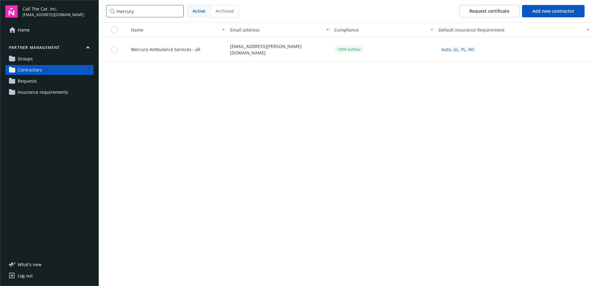
type input "mercury"
click at [158, 50] on span "Mercury Ambulance Services - all" at bounding box center [163, 49] width 74 height 7
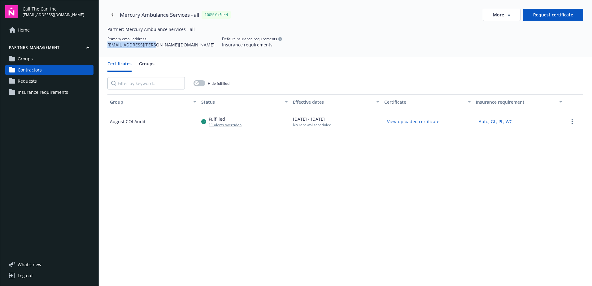
drag, startPoint x: 159, startPoint y: 46, endPoint x: 108, endPoint y: 48, distance: 51.5
click at [108, 48] on div "Primary email address AZ.Thorne@bbrown.com Default insurance requirements Insur…" at bounding box center [345, 42] width 476 height 12
click at [114, 14] on icon "Navigate back" at bounding box center [113, 15] width 4 height 4
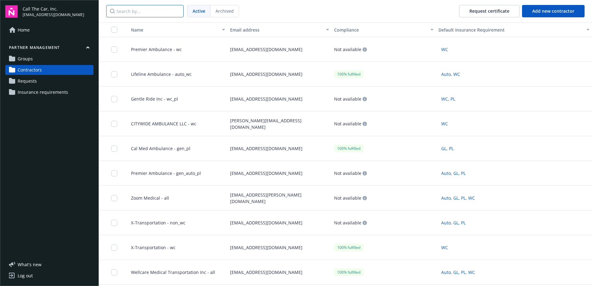
click at [139, 12] on input "Search by..." at bounding box center [144, 11] width 77 height 12
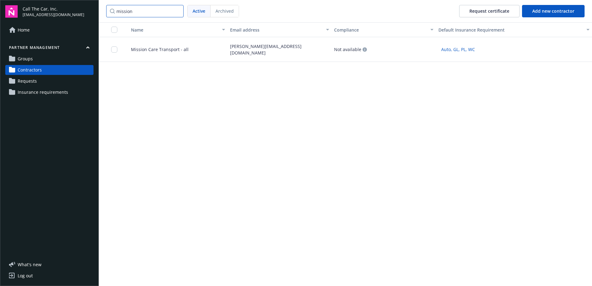
type input "mission"
click at [169, 48] on span "Mission Care Transport - all" at bounding box center [157, 49] width 63 height 7
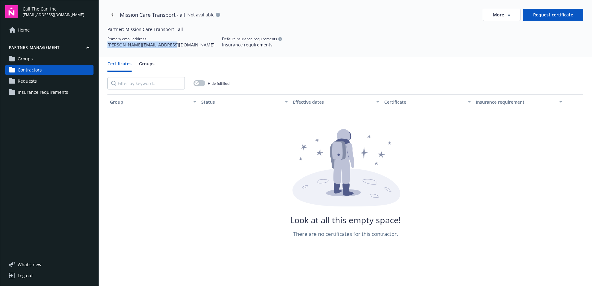
drag, startPoint x: 177, startPoint y: 45, endPoint x: 106, endPoint y: 51, distance: 70.9
click at [106, 51] on div "Mission Care Transport - all Not available More Request certificate Partner: Mi…" at bounding box center [345, 28] width 493 height 57
click at [113, 13] on link "Navigate back" at bounding box center [112, 15] width 10 height 10
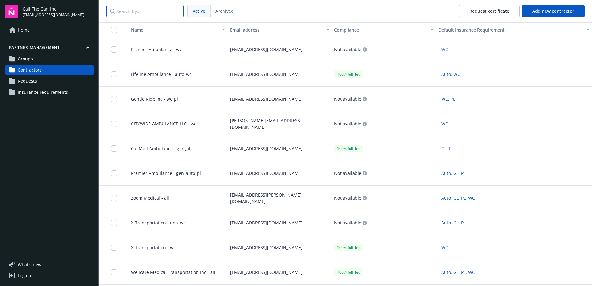
click at [134, 10] on input "Search by..." at bounding box center [144, 11] width 77 height 12
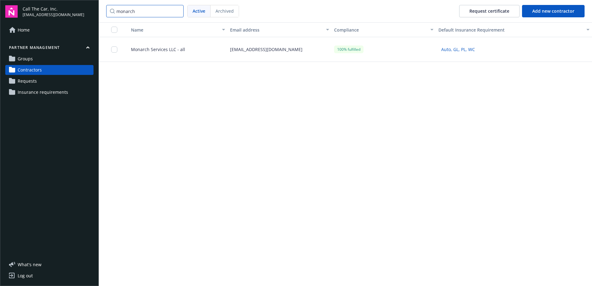
type input "monarch"
click at [157, 50] on span "Monarch Services LLC - all" at bounding box center [155, 49] width 59 height 7
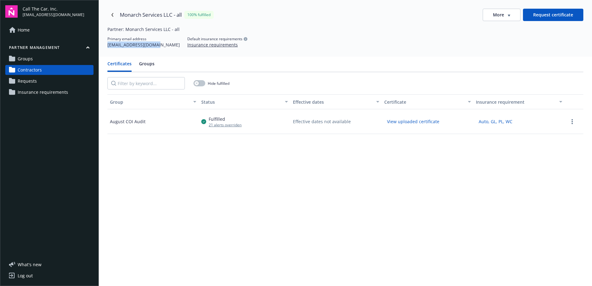
drag, startPoint x: 156, startPoint y: 46, endPoint x: 108, endPoint y: 48, distance: 48.6
click at [108, 48] on div "Primary email address rose@lageneralins.com Default insurance requirements Insu…" at bounding box center [345, 42] width 476 height 12
click at [112, 12] on link "Navigate back" at bounding box center [112, 15] width 10 height 10
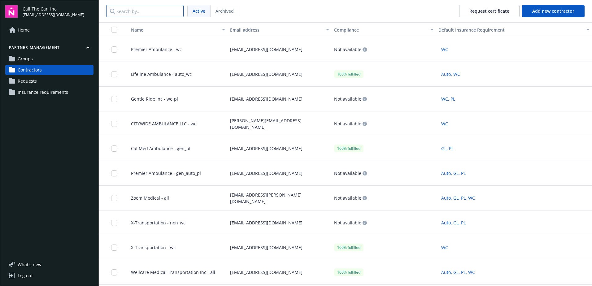
click at [136, 12] on input "Search by..." at bounding box center [144, 11] width 77 height 12
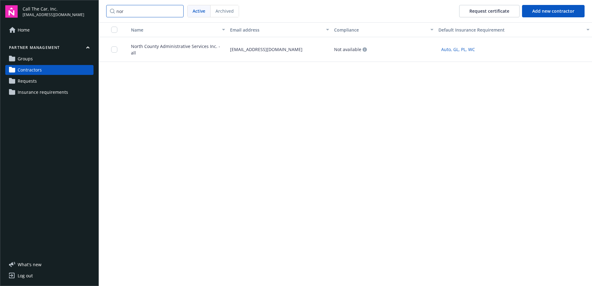
type input "nor"
click at [173, 47] on span "North County Administrative Services Inc. - all" at bounding box center [175, 49] width 99 height 13
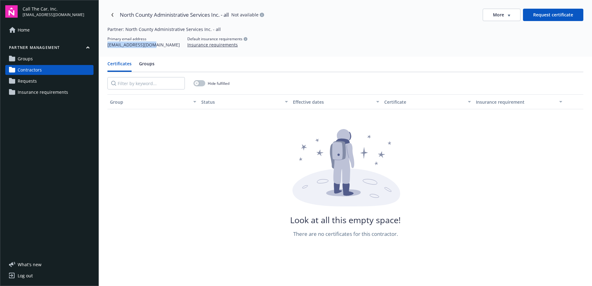
drag, startPoint x: 151, startPoint y: 45, endPoint x: 106, endPoint y: 51, distance: 45.3
click at [106, 51] on div "North County Administrative Services Inc. - all Not available More Request cert…" at bounding box center [345, 28] width 493 height 57
click at [112, 14] on icon "Navigate back" at bounding box center [112, 15] width 2 height 4
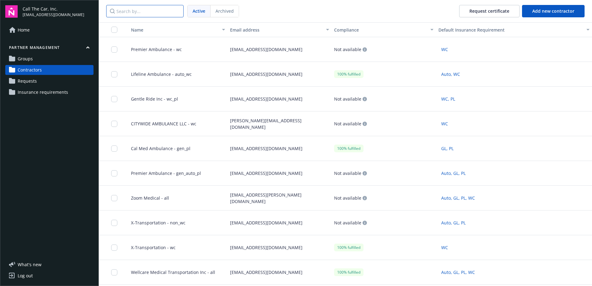
click at [148, 11] on input "Search by..." at bounding box center [144, 11] width 77 height 12
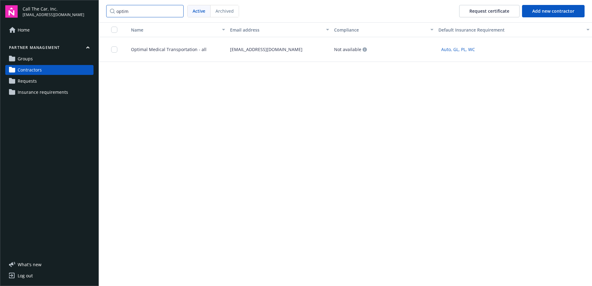
type input "optim"
click at [168, 47] on span "Optimal Medical Transportation - all" at bounding box center [166, 49] width 81 height 7
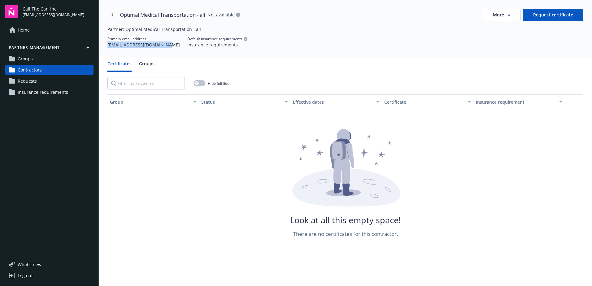
drag, startPoint x: 166, startPoint y: 46, endPoint x: 108, endPoint y: 50, distance: 58.1
click at [108, 50] on div "Optimal Medical Transportation - all Not available More Request certificate Par…" at bounding box center [345, 28] width 493 height 57
click at [114, 15] on icon "Navigate back" at bounding box center [113, 15] width 4 height 4
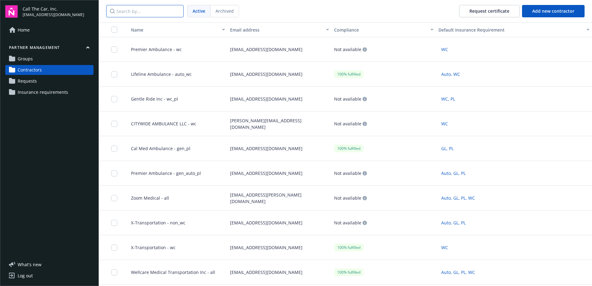
click at [136, 13] on input "Search by..." at bounding box center [144, 11] width 77 height 12
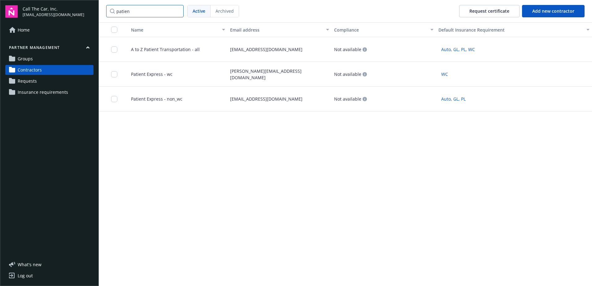
type input "patien"
click at [153, 74] on span "Patient Express - wc" at bounding box center [149, 74] width 46 height 7
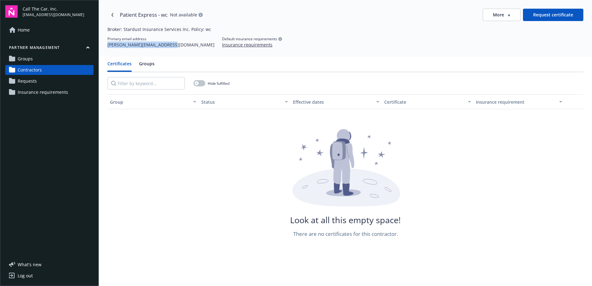
drag, startPoint x: 169, startPoint y: 46, endPoint x: 106, endPoint y: 49, distance: 63.6
click at [106, 49] on div "Patient Express - wc Not available More Request certificate Broker: Stardust In…" at bounding box center [345, 28] width 493 height 57
click at [113, 14] on icon "Navigate back" at bounding box center [112, 15] width 2 height 4
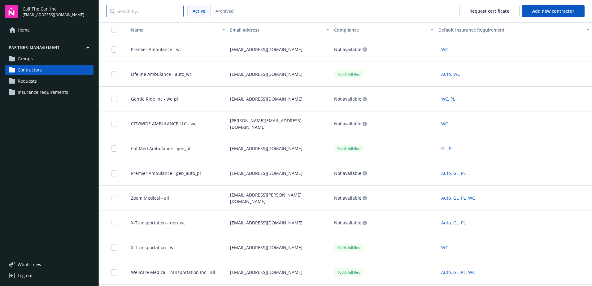
click at [142, 10] on input "Search by..." at bounding box center [144, 11] width 77 height 12
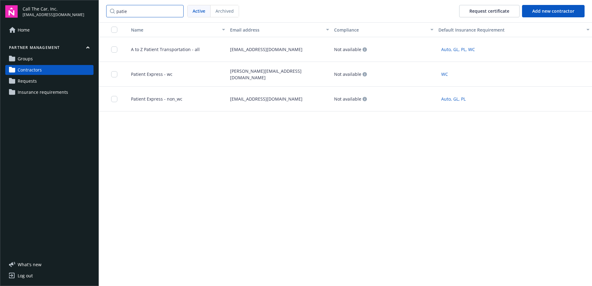
type input "patie"
click at [159, 99] on span "Patient Express - non_wc" at bounding box center [154, 99] width 56 height 7
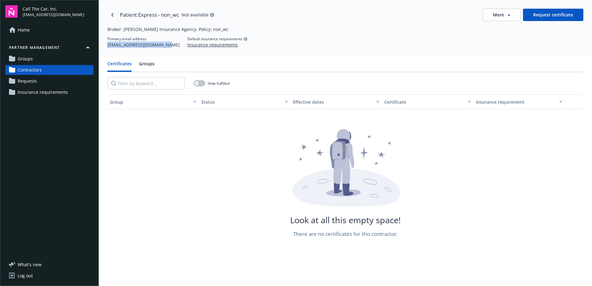
drag, startPoint x: 166, startPoint y: 46, endPoint x: 105, endPoint y: 48, distance: 60.7
click at [105, 48] on div "Patient Express - non_wc Not available More Request certificate Broker: Artur M…" at bounding box center [345, 28] width 493 height 57
click at [113, 13] on icon "Navigate back" at bounding box center [112, 15] width 2 height 4
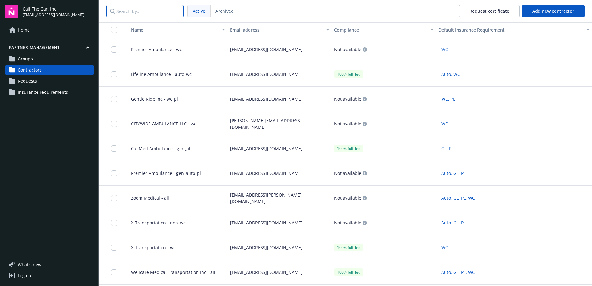
click at [141, 11] on input "Search by..." at bounding box center [144, 11] width 77 height 12
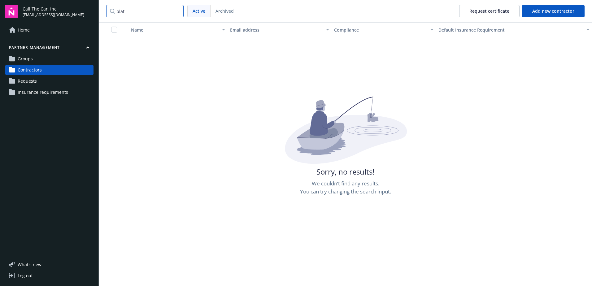
drag, startPoint x: 137, startPoint y: 11, endPoint x: 106, endPoint y: 11, distance: 30.4
click at [106, 11] on input "plat" at bounding box center [144, 11] width 77 height 12
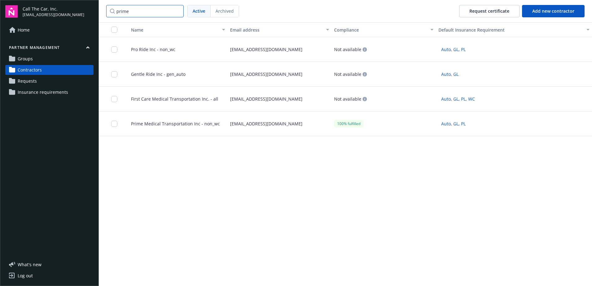
type input "prime"
click at [166, 123] on span "Prime Medical Transportation Inc - non_wc" at bounding box center [173, 123] width 94 height 7
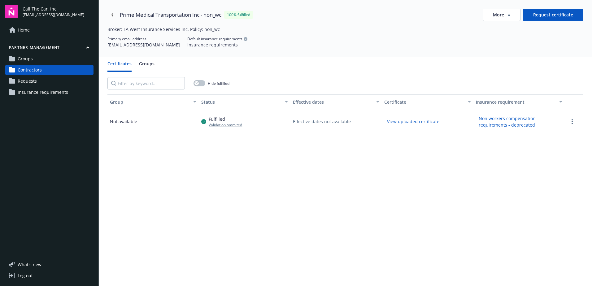
click at [147, 59] on div "Certificates Groups Hide fulfilled Group Status Effective dates Certificate Ins…" at bounding box center [345, 200] width 493 height 286
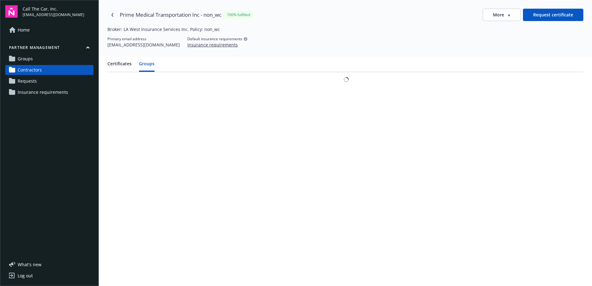
click at [147, 64] on button "Groups" at bounding box center [146, 65] width 15 height 11
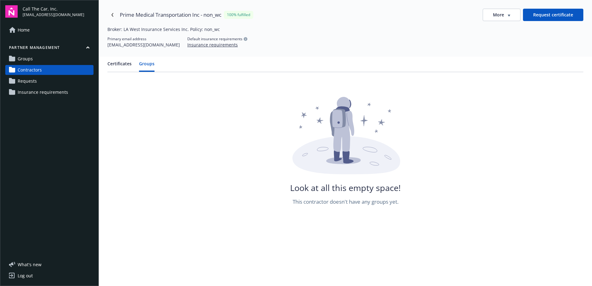
click at [114, 64] on button "Certificates" at bounding box center [119, 65] width 24 height 11
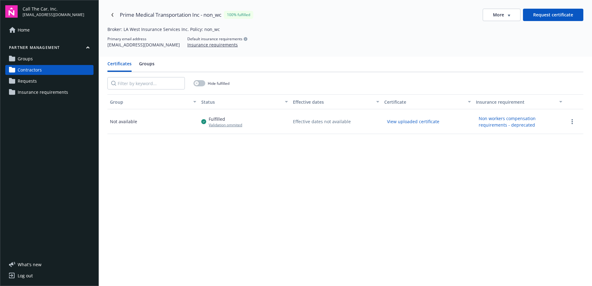
click at [425, 121] on button "View uploaded certificate" at bounding box center [413, 122] width 58 height 10
drag, startPoint x: 155, startPoint y: 46, endPoint x: 108, endPoint y: 48, distance: 47.8
click at [108, 48] on div "Prime Medical Transportation Inc - non_wc 100% fulfilled More Request certifica…" at bounding box center [345, 28] width 493 height 57
click at [112, 13] on icon "Navigate back" at bounding box center [113, 15] width 4 height 4
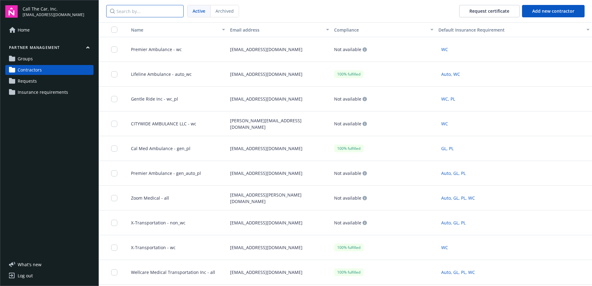
click at [123, 12] on input "Search by..." at bounding box center [144, 11] width 77 height 12
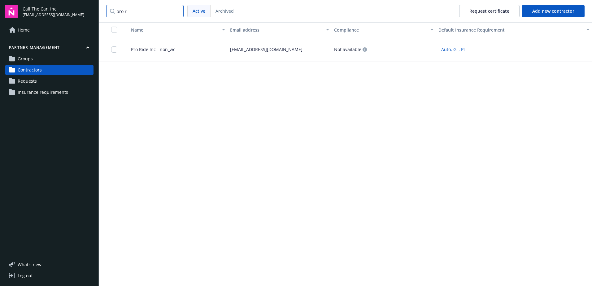
type input "pro r"
click at [151, 49] on span "Pro Ride Inc - non_wc" at bounding box center [150, 49] width 49 height 7
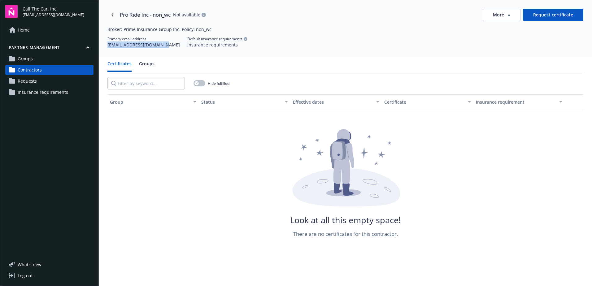
drag, startPoint x: 168, startPoint y: 45, endPoint x: 107, endPoint y: 50, distance: 61.5
click at [107, 50] on div "Pro Ride Inc - non_wc Not available More Request certificate Broker: Prime Insu…" at bounding box center [345, 28] width 493 height 57
click at [112, 14] on icon "Navigate back" at bounding box center [113, 15] width 4 height 4
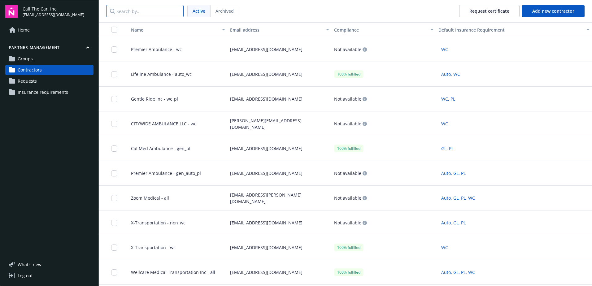
click at [133, 11] on input "Search by..." at bounding box center [144, 11] width 77 height 12
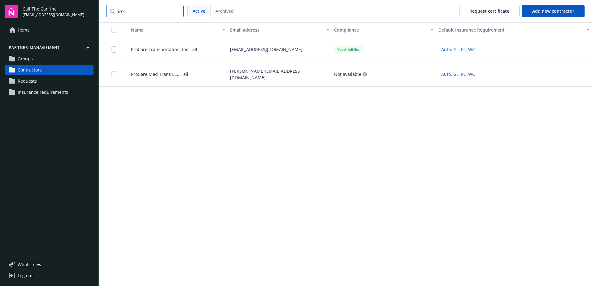
type input "proc"
click at [157, 72] on span "ProCare Med Trans LLC - all" at bounding box center [157, 74] width 62 height 7
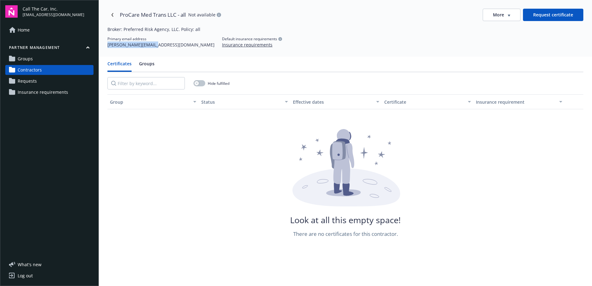
drag, startPoint x: 151, startPoint y: 46, endPoint x: 102, endPoint y: 47, distance: 49.0
click at [102, 47] on div "ProCare Med Trans LLC - all Not available More Request certificate Broker: Pref…" at bounding box center [345, 28] width 493 height 57
click at [113, 14] on icon "Navigate back" at bounding box center [113, 15] width 4 height 4
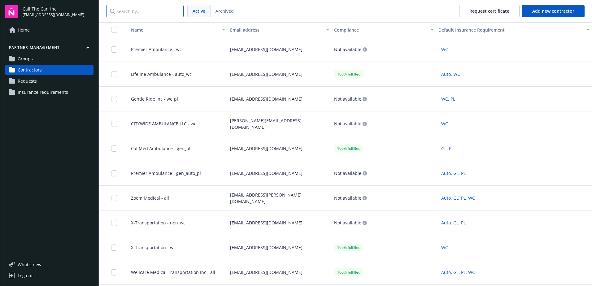
click at [127, 12] on input "Search by..." at bounding box center [144, 11] width 77 height 12
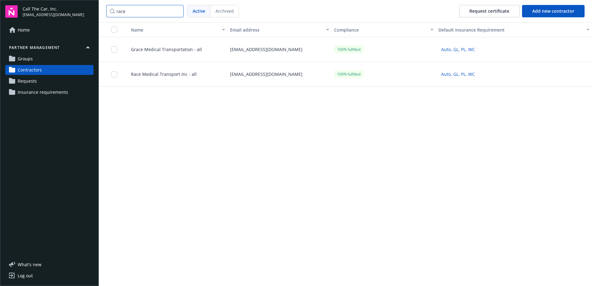
type input "race"
click at [152, 73] on span "Race Medical Transport Inc - all" at bounding box center [161, 74] width 71 height 7
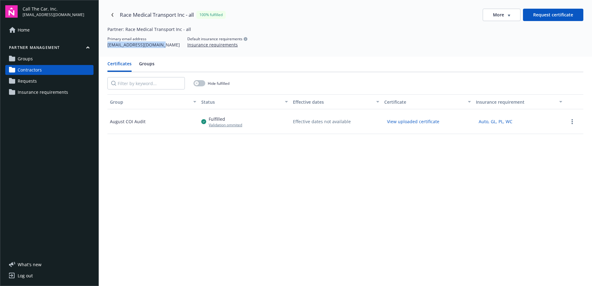
drag, startPoint x: 160, startPoint y: 44, endPoint x: 104, endPoint y: 49, distance: 55.9
click at [104, 49] on div "Race Medical Transport Inc - all 100% fulfilled More Request certificate Partne…" at bounding box center [345, 28] width 493 height 57
click at [112, 12] on link "Navigate back" at bounding box center [112, 15] width 10 height 10
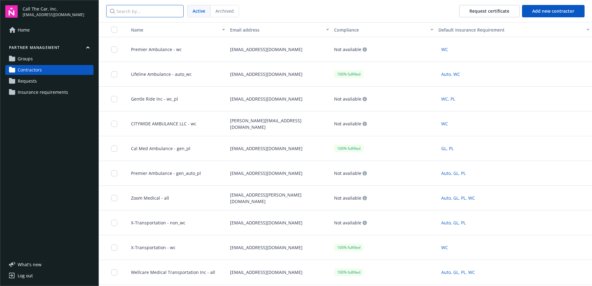
click at [142, 12] on input "Search by..." at bounding box center [144, 11] width 77 height 12
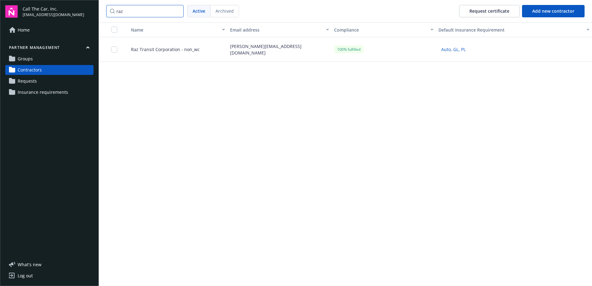
type input "raz"
click at [155, 49] on span "Raz Transit Corporation - non_wc" at bounding box center [163, 49] width 74 height 7
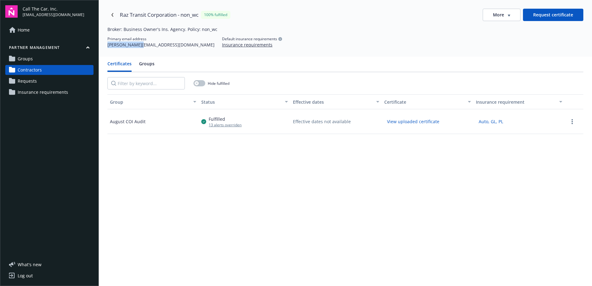
drag, startPoint x: 140, startPoint y: 44, endPoint x: 105, endPoint y: 46, distance: 34.4
click at [105, 46] on div "Raz Transit Corporation - non_wc 100% fulfilled More Request certificate Broker…" at bounding box center [345, 28] width 493 height 57
click at [111, 12] on link "Navigate back" at bounding box center [112, 15] width 10 height 10
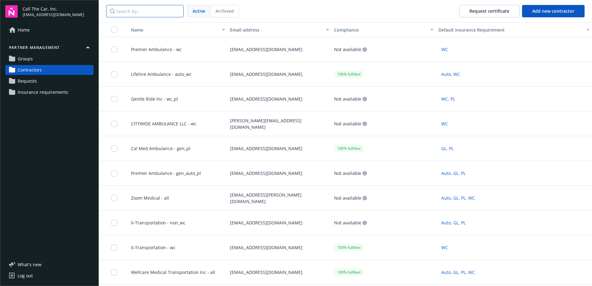
click at [126, 9] on input "Search by..." at bounding box center [144, 11] width 77 height 12
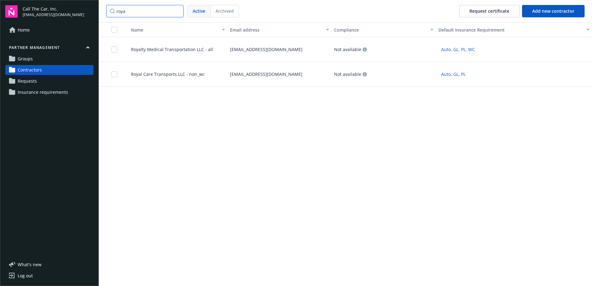
type input "roya"
click at [144, 51] on span "Royalty Medical Transportation LLC - all" at bounding box center [169, 49] width 87 height 7
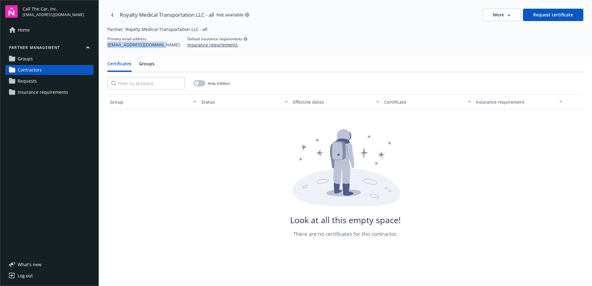
drag, startPoint x: 165, startPoint y: 46, endPoint x: 106, endPoint y: 48, distance: 59.2
click at [106, 48] on div "Royalty Medical Transportation LLC - all Not available More Request certificate…" at bounding box center [345, 28] width 493 height 57
click at [111, 12] on link "Navigate back" at bounding box center [112, 15] width 10 height 10
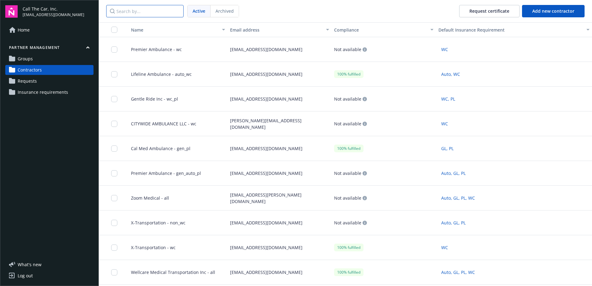
click at [130, 11] on input "Search by..." at bounding box center [144, 11] width 77 height 12
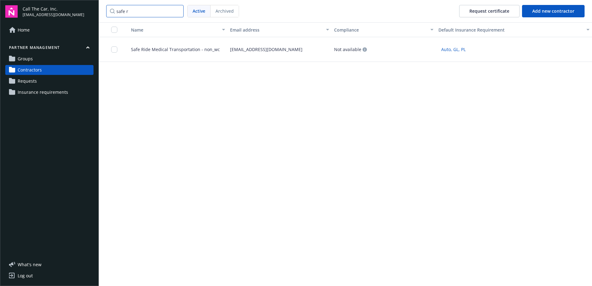
type input "safe r"
click at [154, 48] on span "Safe Ride Medical Transportation - non_wc" at bounding box center [173, 49] width 94 height 7
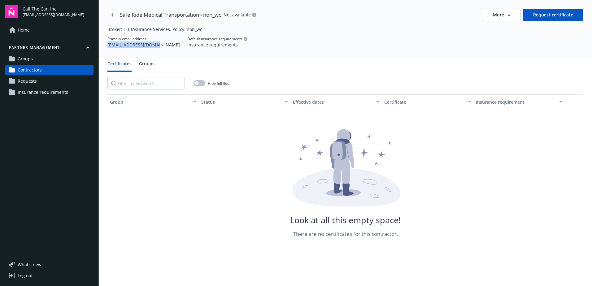
drag, startPoint x: 154, startPoint y: 46, endPoint x: 105, endPoint y: 48, distance: 48.7
click at [105, 48] on div "Safe Ride Medical Transportation - non_wc Not available More Request certificat…" at bounding box center [345, 28] width 493 height 57
click at [112, 12] on link "Navigate back" at bounding box center [112, 15] width 10 height 10
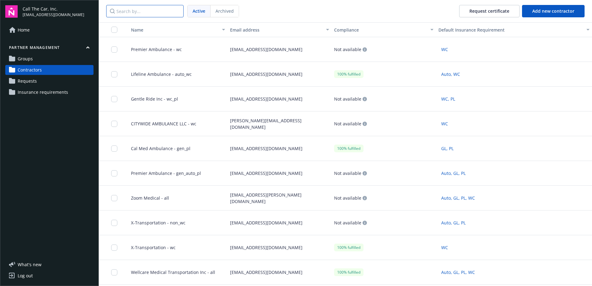
click at [130, 12] on input "Search by..." at bounding box center [144, 11] width 77 height 12
click at [144, 10] on input "Search by..." at bounding box center [144, 11] width 77 height 12
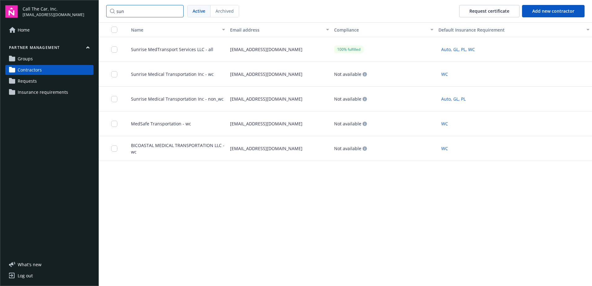
type input "sun"
click at [186, 72] on span "Sunrise Medical Transportation Inc - wc" at bounding box center [170, 74] width 88 height 7
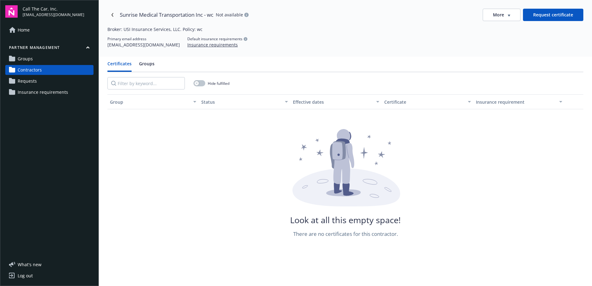
drag, startPoint x: 170, startPoint y: 45, endPoint x: 105, endPoint y: 50, distance: 65.5
click at [105, 50] on div "Sunrise Medical Transportation Inc - wc Not available More Request certificate …" at bounding box center [345, 28] width 493 height 57
